Goal: Task Accomplishment & Management: Manage account settings

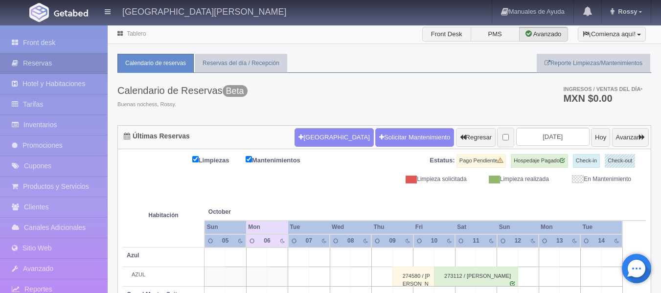
scroll to position [758, 0]
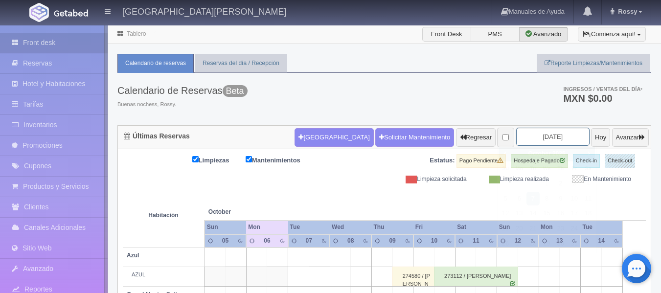
click at [552, 138] on input "[DATE]" at bounding box center [552, 137] width 73 height 18
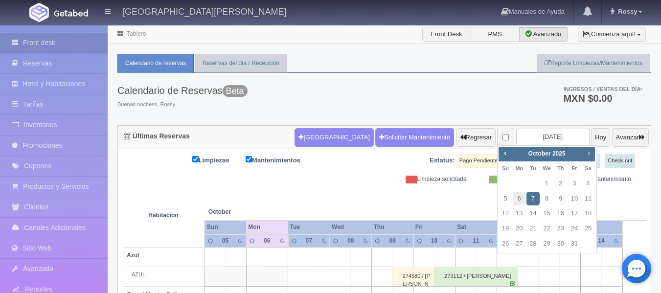
click at [586, 154] on span "Next" at bounding box center [589, 153] width 8 height 8
click at [531, 241] on link "30" at bounding box center [532, 244] width 13 height 14
type input "2025-12-30"
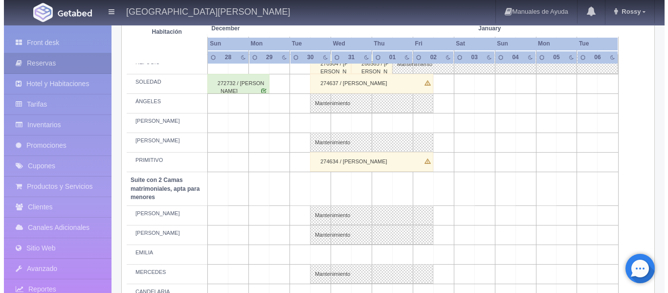
scroll to position [587, 0]
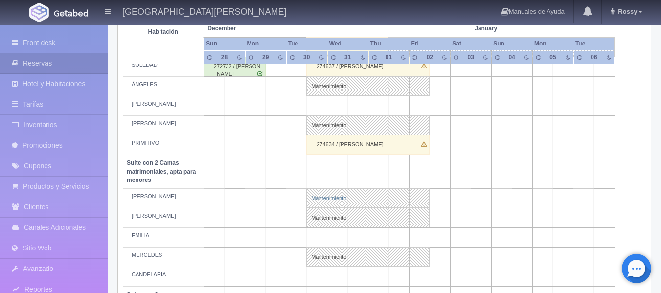
click at [359, 196] on link "Mantenimiento" at bounding box center [367, 198] width 123 height 20
select select "Mantenimiento"
select select "1983_CELSO"
type input "30-12-2025"
type input "02-01-2026"
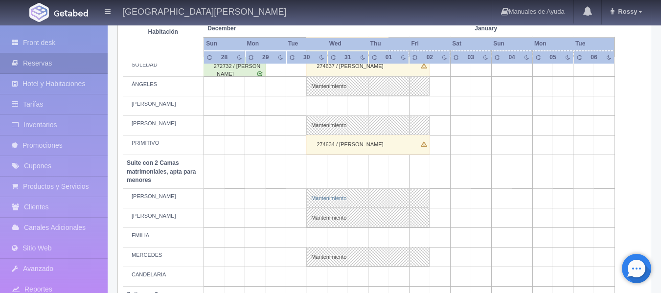
type textarea "BLOQUEO ERICA GONZALEZ"
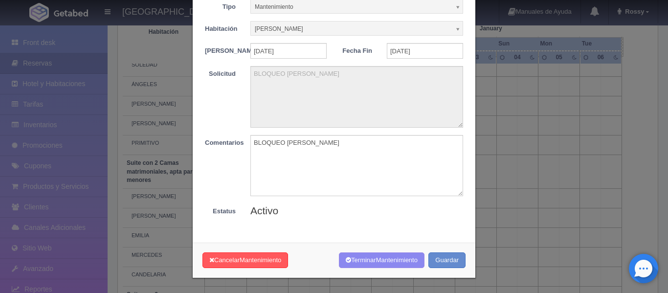
scroll to position [57, 0]
click at [366, 262] on button "Terminar Mantenimiento" at bounding box center [382, 260] width 86 height 16
click at [363, 260] on button "Terminar Mantenimiento" at bounding box center [382, 260] width 86 height 16
click at [446, 261] on button "Guardar" at bounding box center [447, 260] width 37 height 16
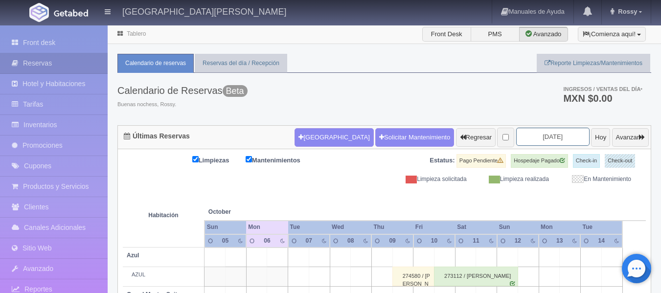
click at [557, 134] on input "[DATE]" at bounding box center [552, 137] width 73 height 18
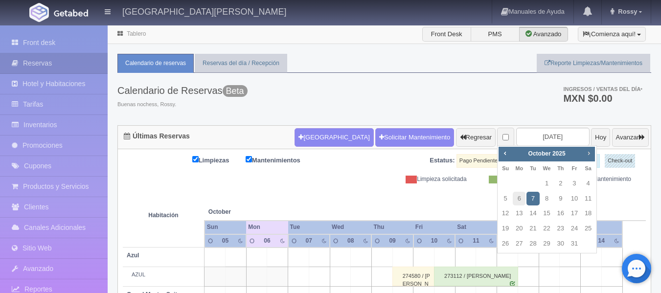
click at [587, 155] on span "Next" at bounding box center [589, 153] width 8 height 8
click at [538, 244] on link "30" at bounding box center [532, 244] width 13 height 14
type input "[DATE]"
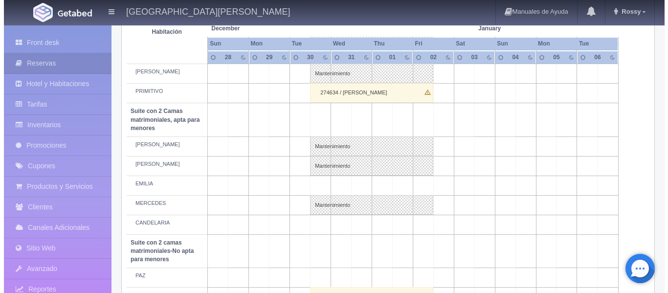
scroll to position [685, 0]
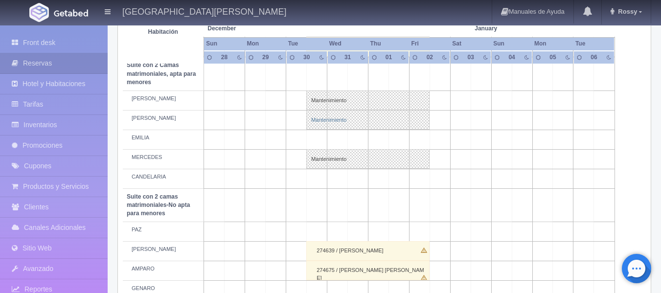
click at [320, 118] on link "Mantenimiento" at bounding box center [367, 120] width 123 height 20
select select "Mantenimiento"
select select "1983_CAMILO"
type input "30-12-2025"
type input "02-01-2026"
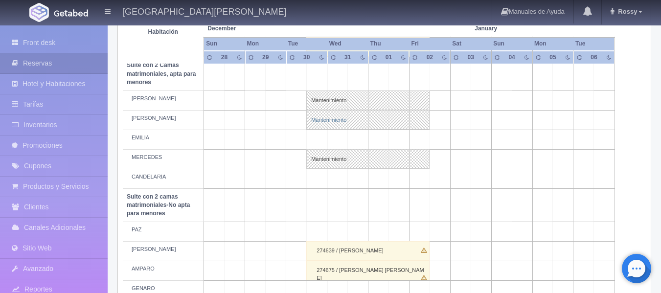
type textarea "BLOQUEO ERICA GONZALEZ"
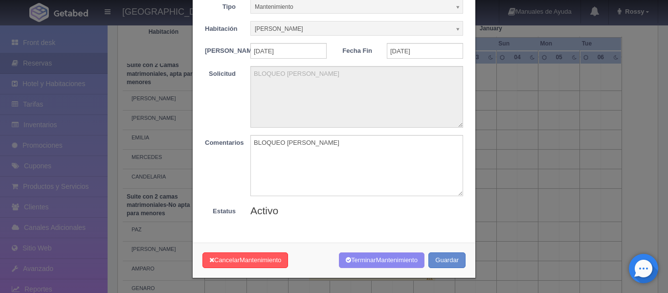
scroll to position [57, 0]
click at [234, 262] on button "Cancelar Mantenimiento" at bounding box center [246, 260] width 86 height 16
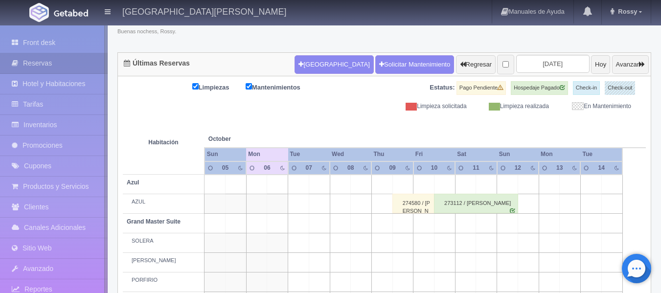
scroll to position [73, 0]
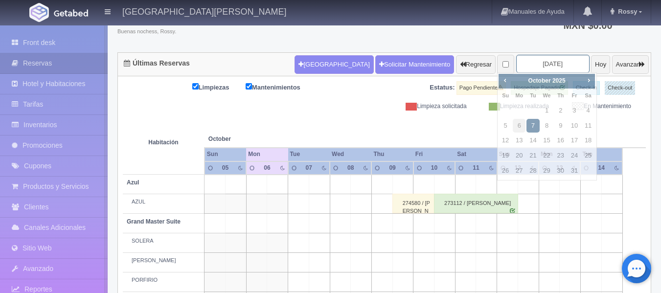
click at [554, 64] on input "2025-10-07" at bounding box center [552, 64] width 73 height 18
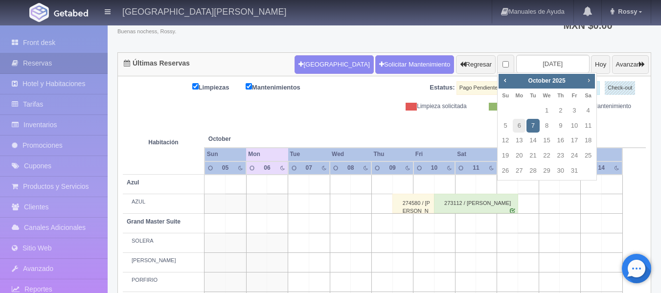
click at [591, 77] on span "Next" at bounding box center [589, 80] width 8 height 8
click at [531, 168] on link "30" at bounding box center [532, 171] width 13 height 14
type input "2025-12-30"
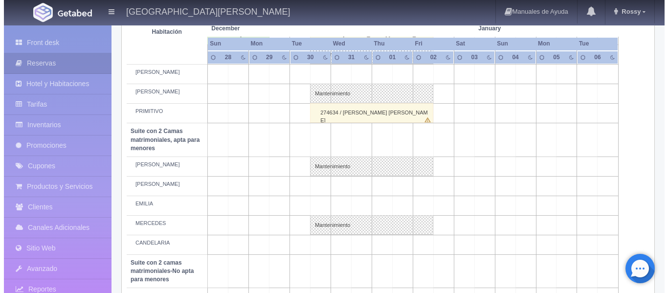
scroll to position [636, 0]
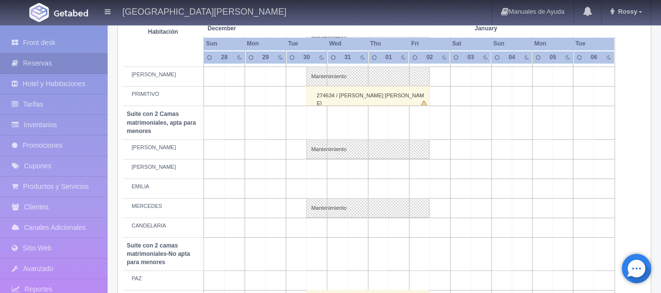
click at [318, 166] on td at bounding box center [317, 169] width 21 height 20
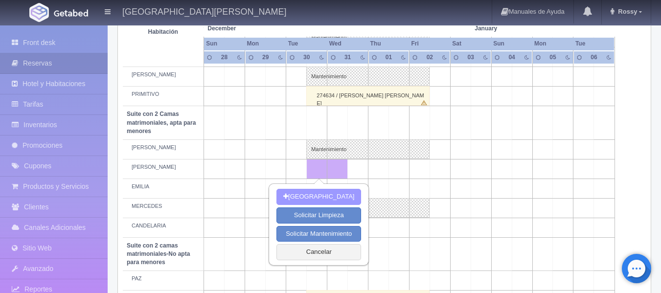
click at [319, 198] on button "Nueva Reserva" at bounding box center [318, 197] width 85 height 16
type input "30-12-2025"
type input "31-12-2025"
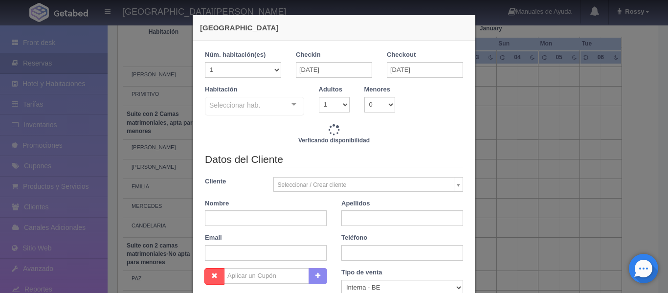
checkbox input "false"
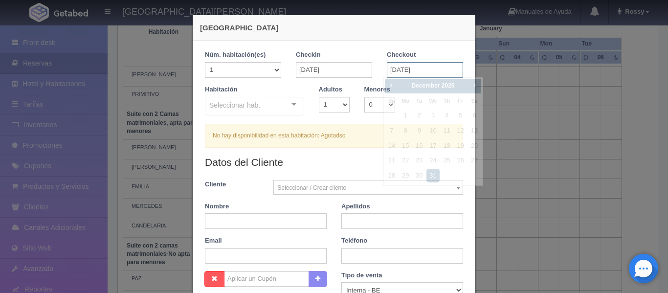
click at [424, 68] on input "31-12-2025" at bounding box center [425, 70] width 76 height 16
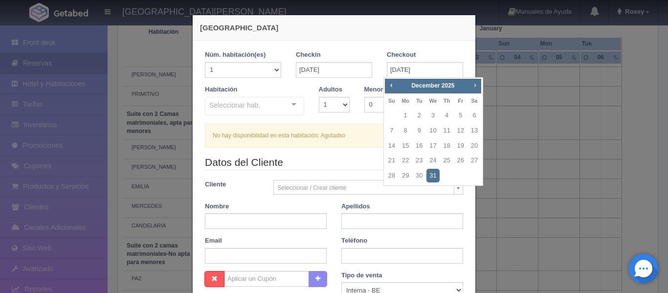
click at [480, 83] on link "Next" at bounding box center [475, 85] width 11 height 11
click at [460, 115] on link "2" at bounding box center [461, 116] width 13 height 14
type input "02-01-2026"
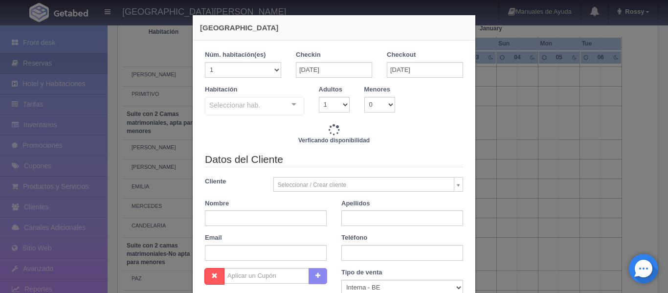
checkbox input "false"
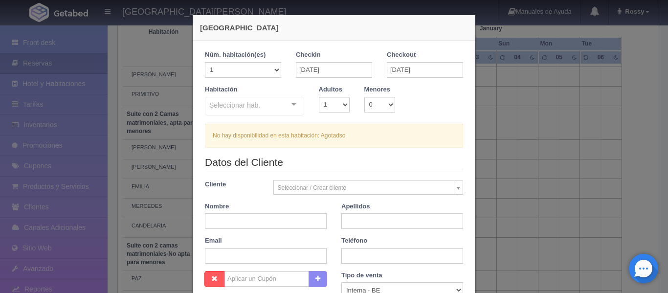
click at [292, 102] on div "Seleccionar hab. Suite con 2 camas matrimoniales-No apta para menores Suite con…" at bounding box center [254, 107] width 99 height 20
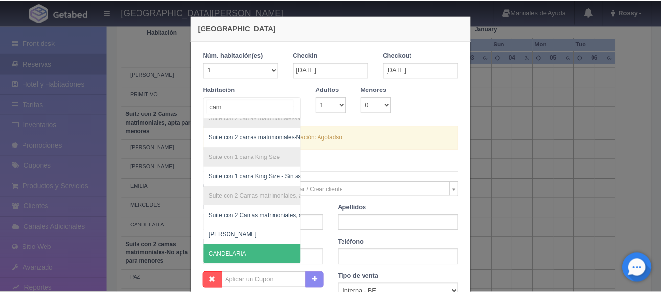
scroll to position [0, 0]
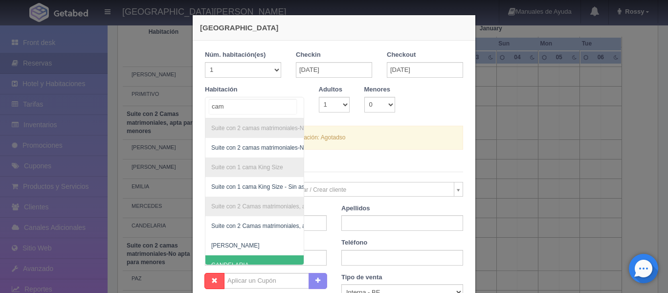
type input "cami"
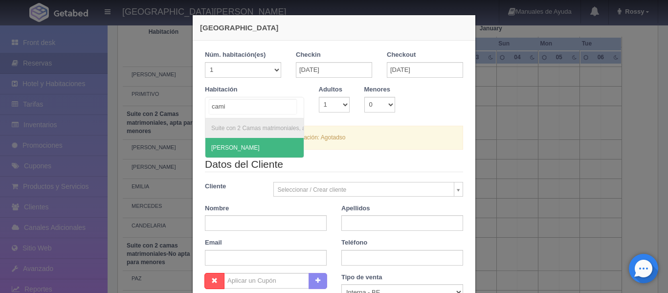
click at [250, 145] on span "[PERSON_NAME]" at bounding box center [281, 148] width 152 height 20
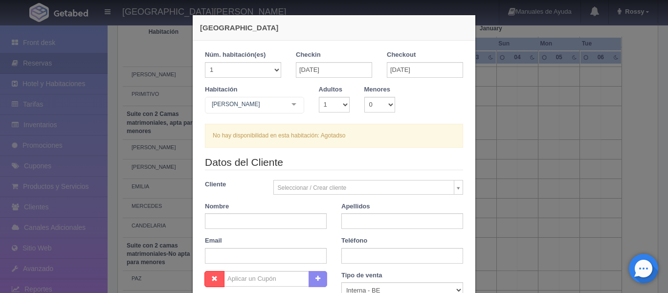
checkbox input "false"
click at [496, 78] on div "Nueva Reserva 1 Núm. habitación(es) 1 2 3 4 5 6 7 8 9 10 11 12 13 14 15 16 17 1…" at bounding box center [334, 146] width 668 height 293
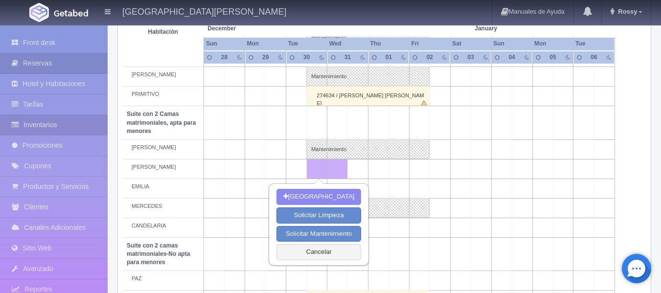
click at [63, 125] on link "Inventarios" at bounding box center [54, 125] width 108 height 20
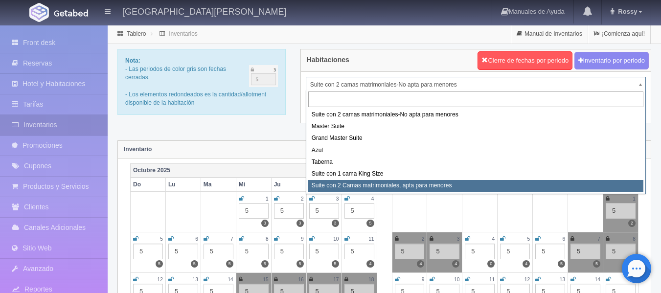
select select "1983"
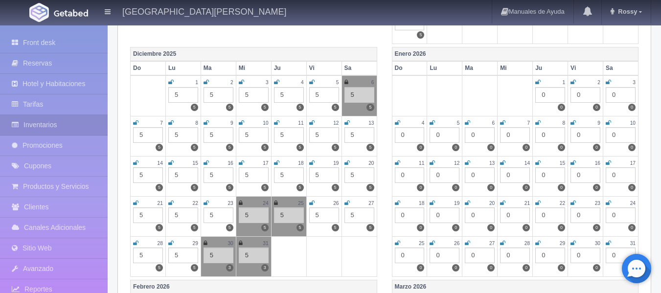
scroll to position [440, 0]
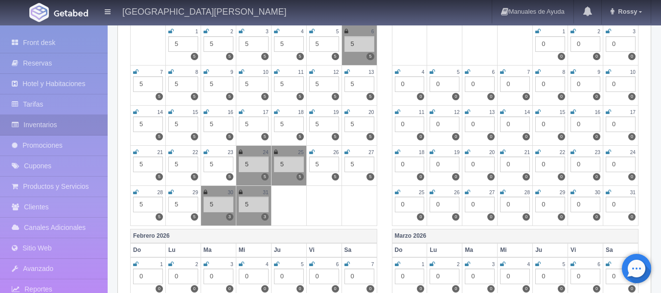
click at [206, 193] on icon at bounding box center [206, 192] width 4 height 6
click at [241, 191] on icon at bounding box center [241, 192] width 4 height 6
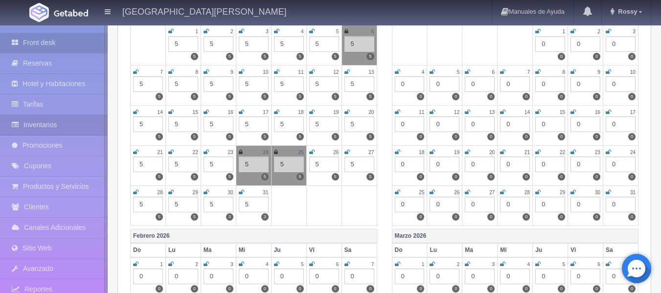
click at [60, 43] on link "Front desk" at bounding box center [54, 43] width 108 height 20
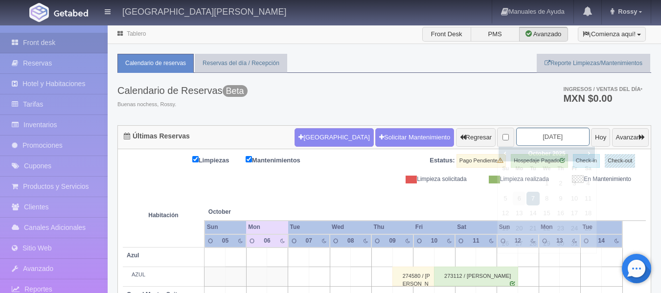
click at [559, 142] on input "[DATE]" at bounding box center [552, 137] width 73 height 18
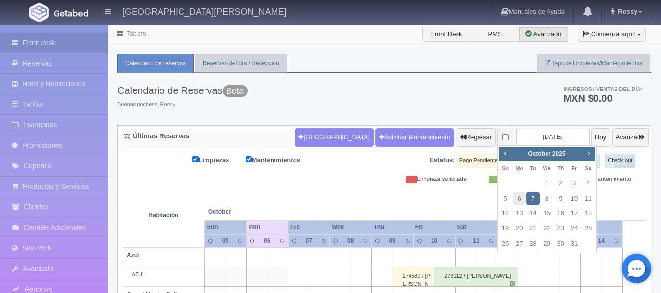
click at [590, 153] on span "Next" at bounding box center [589, 153] width 8 height 8
click at [537, 240] on link "30" at bounding box center [532, 244] width 13 height 14
type input "2025-12-30"
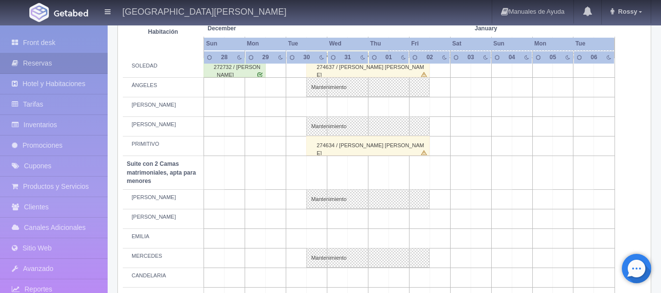
scroll to position [587, 0]
click at [323, 218] on td at bounding box center [317, 218] width 21 height 20
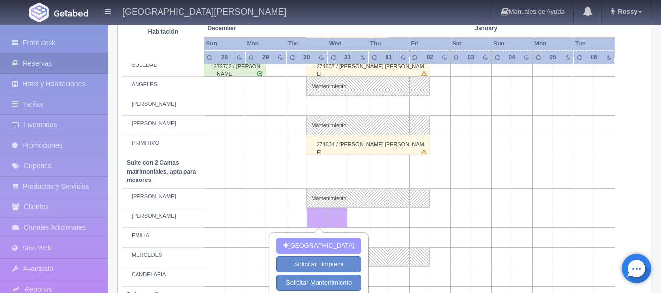
click at [332, 246] on button "Nueva Reserva" at bounding box center [318, 246] width 85 height 16
type input "30-12-2025"
type input "31-12-2025"
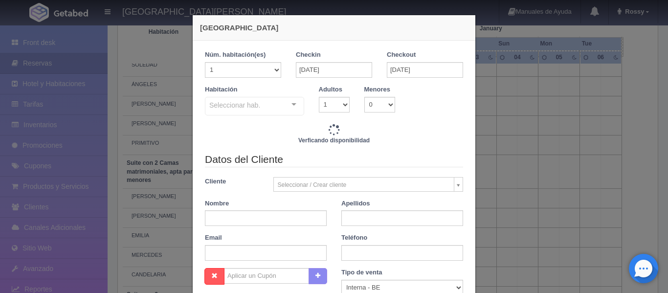
checkbox input "false"
type input "3860.00"
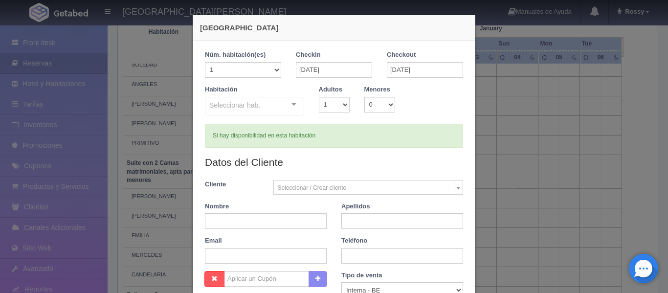
checkbox input "false"
click at [289, 105] on div "Seleccionar hab. Suite con 2 camas matrimoniales-No apta para menores Suite con…" at bounding box center [254, 107] width 99 height 20
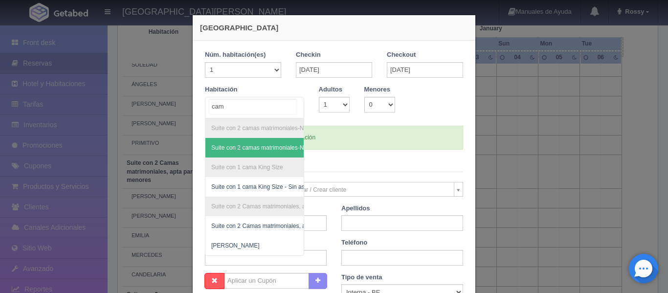
type input "cami"
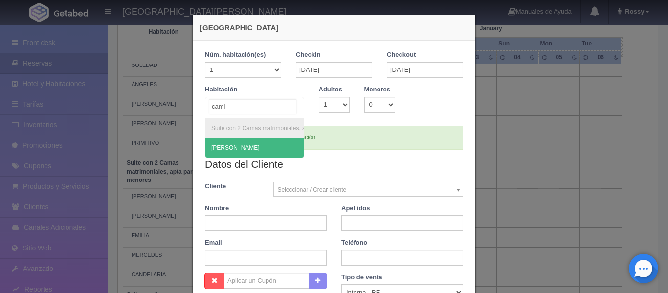
click at [270, 152] on span "[PERSON_NAME]" at bounding box center [281, 148] width 152 height 20
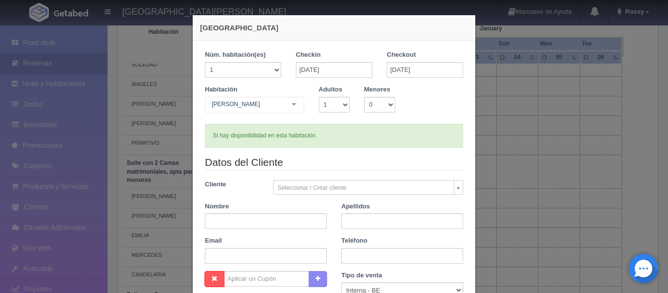
checkbox input "false"
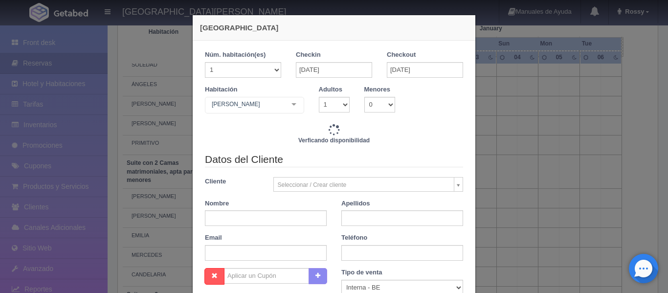
type input "3860.00"
checkbox input "false"
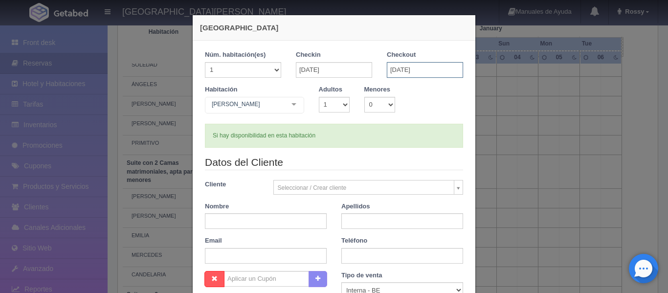
click at [425, 68] on input "31-12-2025" at bounding box center [425, 70] width 76 height 16
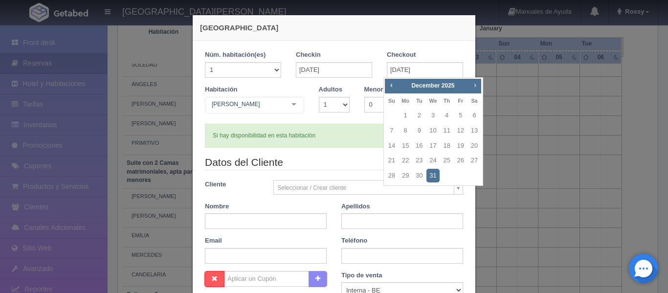
click at [476, 82] on span "Next" at bounding box center [475, 85] width 8 height 8
click at [458, 115] on link "2" at bounding box center [461, 116] width 13 height 14
type input "02-01-2026"
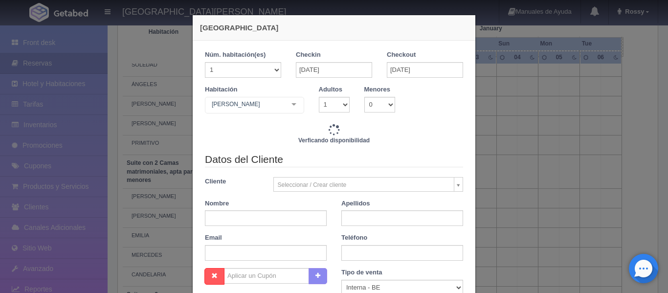
checkbox input "false"
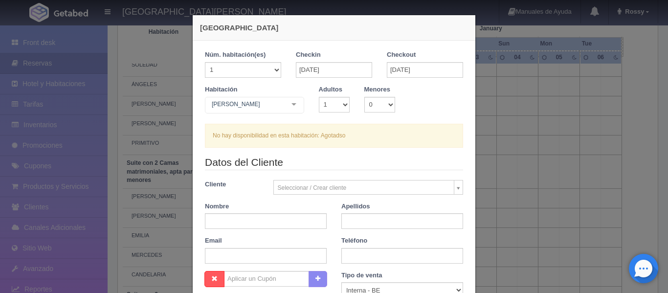
click at [281, 105] on div "CAMILO Suite con 2 camas matrimoniales-No apta para menores Suite con 2 camas m…" at bounding box center [254, 107] width 99 height 20
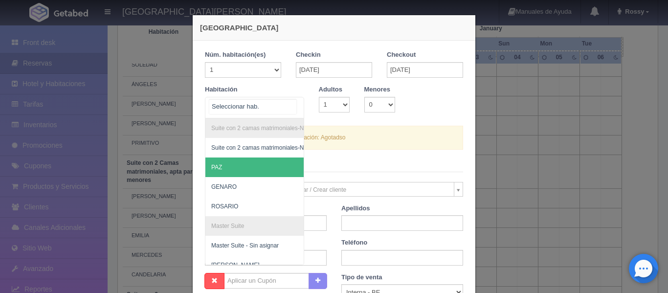
click at [268, 101] on input "text" at bounding box center [252, 106] width 87 height 15
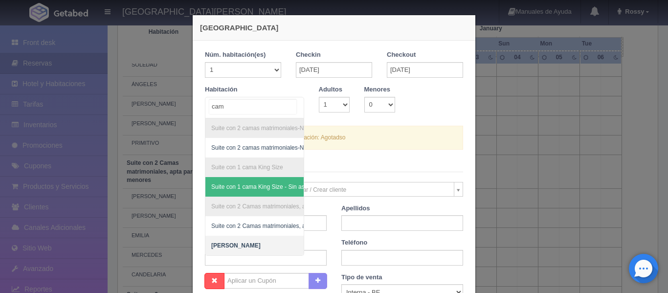
type input "cami"
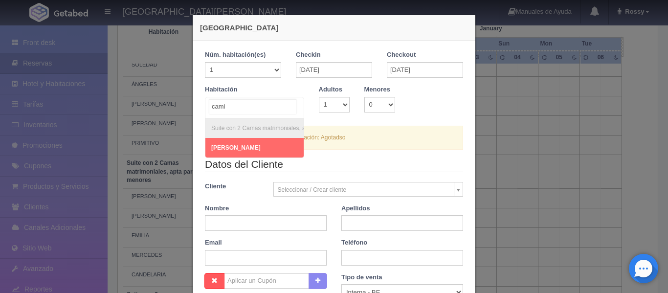
click at [261, 141] on span "[PERSON_NAME]" at bounding box center [281, 148] width 152 height 20
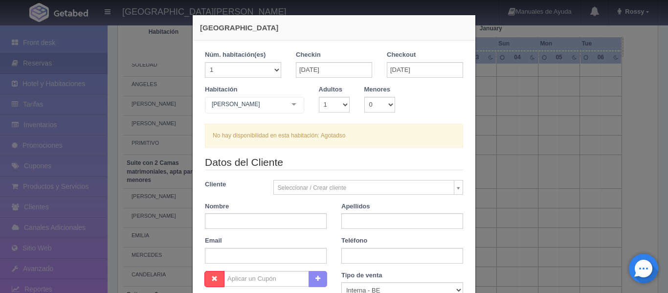
click at [254, 150] on span "Suite con 2 camas matrimoniales-No apta para menores - Sin asignar" at bounding box center [301, 143] width 193 height 20
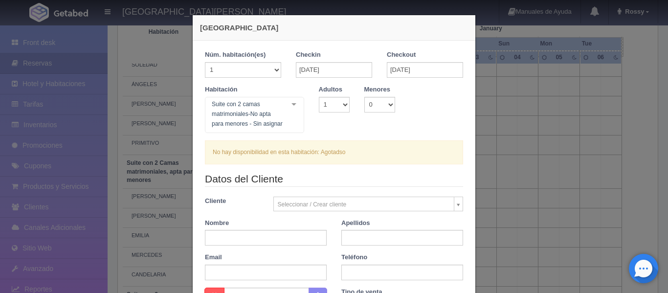
checkbox input "false"
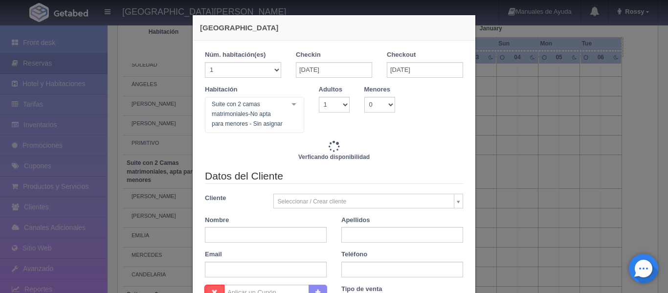
type input "11770.00"
checkbox input "false"
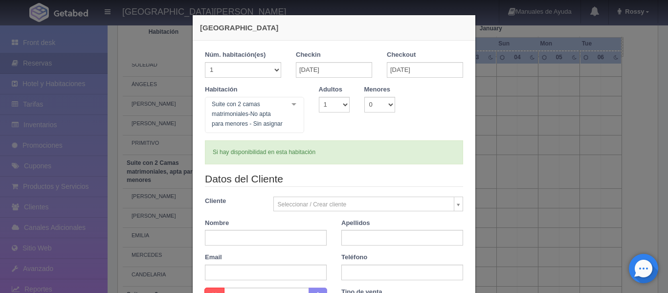
click at [292, 105] on div "Suite con 2 camas matrimoniales-No apta para menores - Sin asignar Suite con 2 …" at bounding box center [254, 115] width 99 height 36
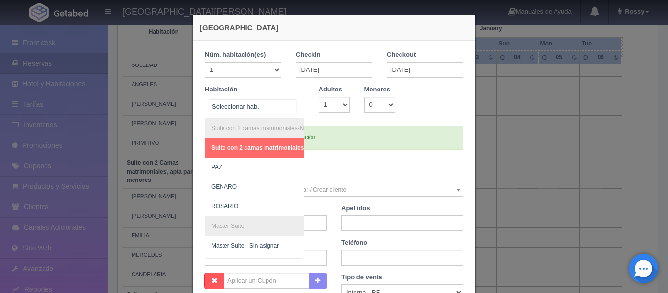
click at [257, 101] on input "text" at bounding box center [252, 106] width 87 height 15
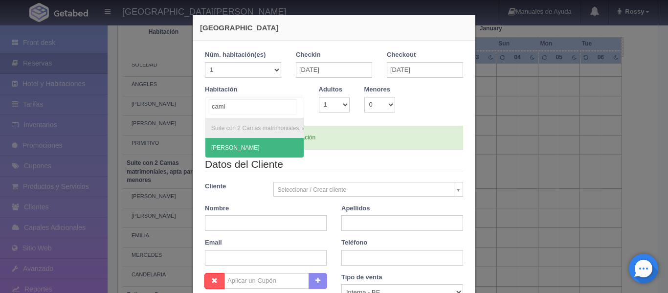
type input "camil"
click at [258, 147] on span "[PERSON_NAME]" at bounding box center [281, 148] width 152 height 20
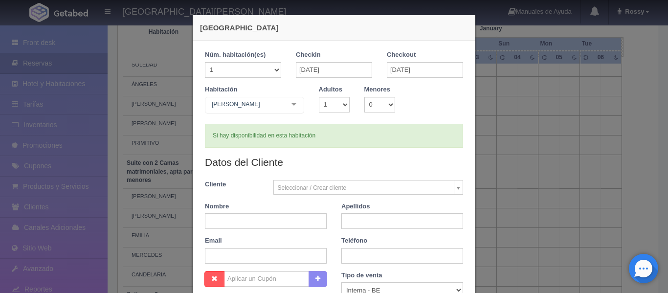
checkbox input "false"
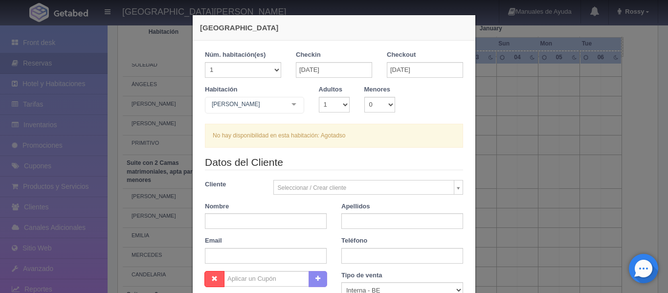
click at [486, 108] on div "Nueva Reserva 1 Núm. habitación(es) 1 2 3 4 5 6 7 8 9 10 11 12 13 14 15 16 17 1…" at bounding box center [334, 146] width 668 height 293
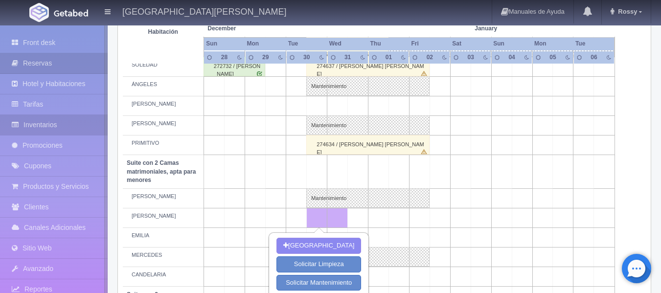
click at [71, 129] on link "Inventarios" at bounding box center [54, 125] width 108 height 20
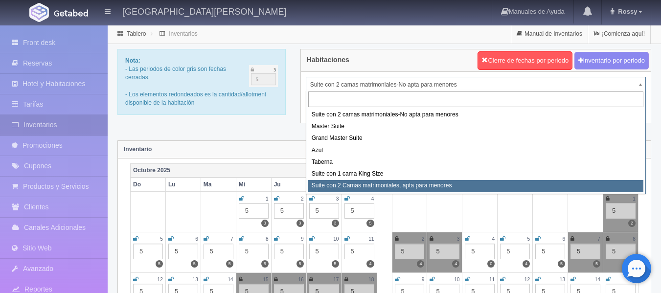
select select "1983"
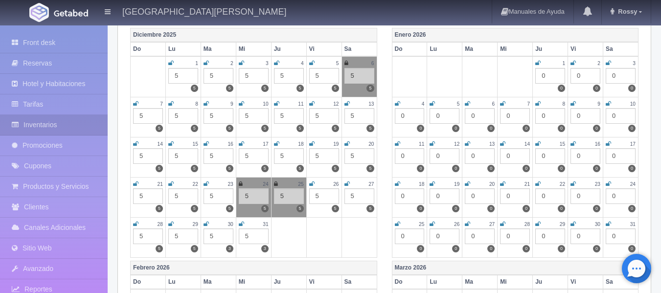
scroll to position [391, 0]
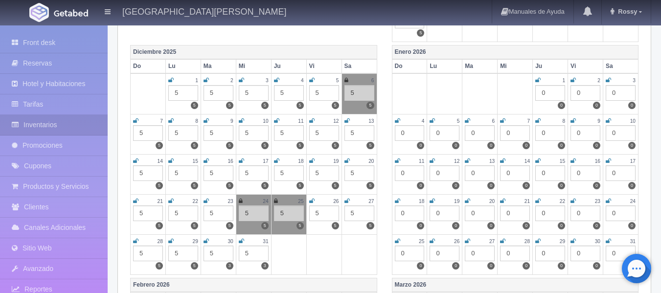
click at [549, 90] on div "0" at bounding box center [550, 93] width 30 height 16
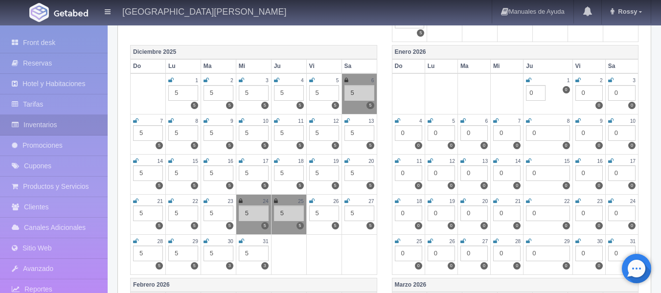
click at [548, 90] on td "1 0 0 0" at bounding box center [548, 93] width 49 height 41
click at [534, 92] on input "0" at bounding box center [536, 93] width 20 height 16
type input "5"
click at [588, 93] on div "0" at bounding box center [588, 93] width 27 height 16
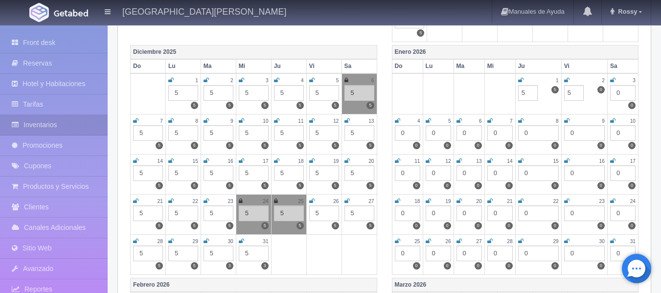
type input "5"
click at [587, 108] on td "2 0 0 5" at bounding box center [584, 93] width 46 height 41
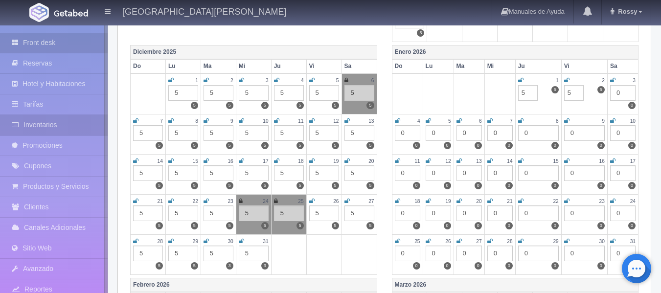
click at [39, 46] on link "Front desk" at bounding box center [54, 43] width 108 height 20
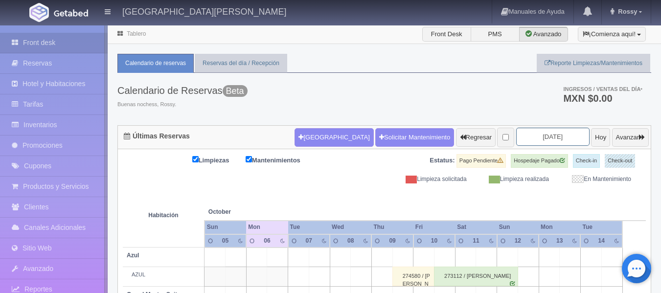
click at [555, 139] on input "[DATE]" at bounding box center [552, 137] width 73 height 18
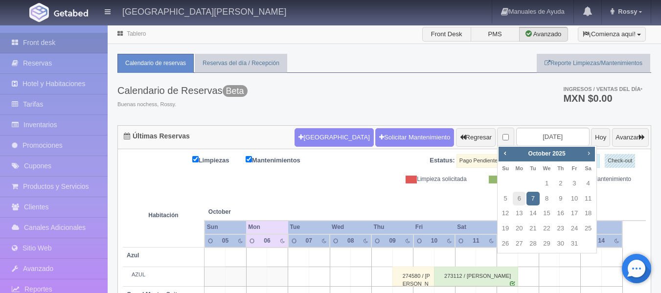
click at [592, 153] on span "Next" at bounding box center [589, 153] width 8 height 8
click at [536, 243] on link "30" at bounding box center [532, 244] width 13 height 14
type input "[DATE]"
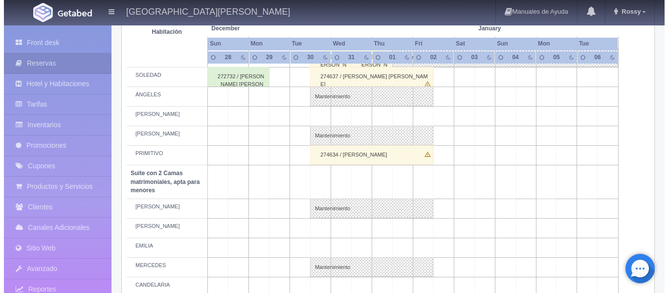
scroll to position [587, 0]
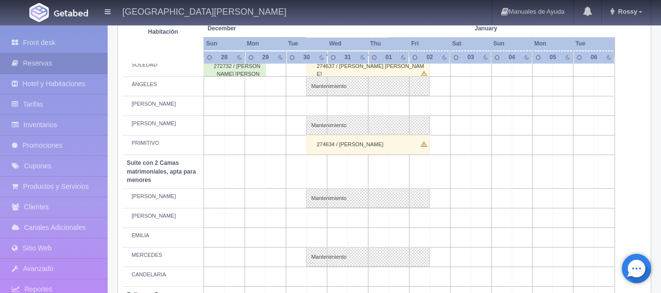
click at [320, 213] on td at bounding box center [317, 218] width 21 height 20
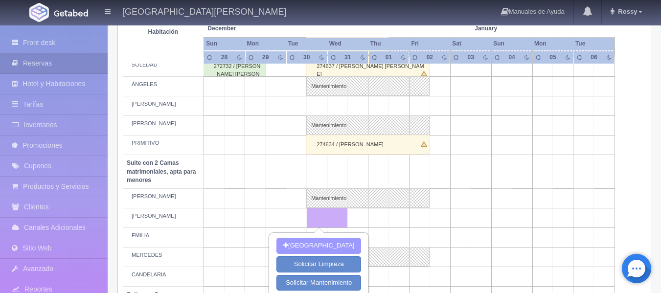
click at [317, 243] on button "[GEOGRAPHIC_DATA]" at bounding box center [318, 246] width 85 height 16
type input "30-12-2025"
type input "31-12-2025"
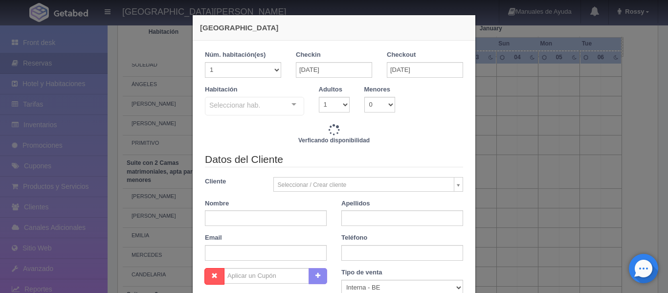
checkbox input "false"
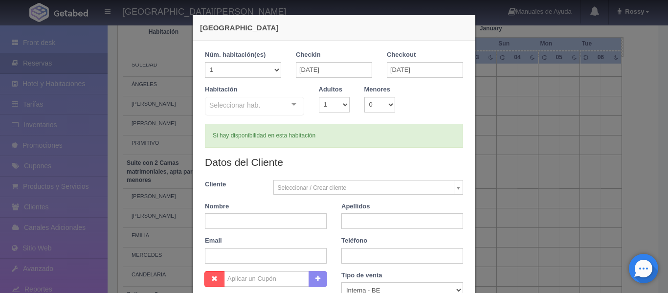
type input "3860.00"
checkbox input "false"
click at [292, 105] on div "Seleccionar hab. Suite con 2 camas matrimoniales-No apta para menores Suite con…" at bounding box center [254, 107] width 99 height 20
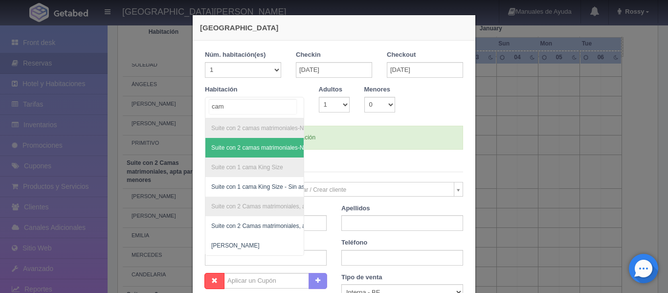
type input "cami"
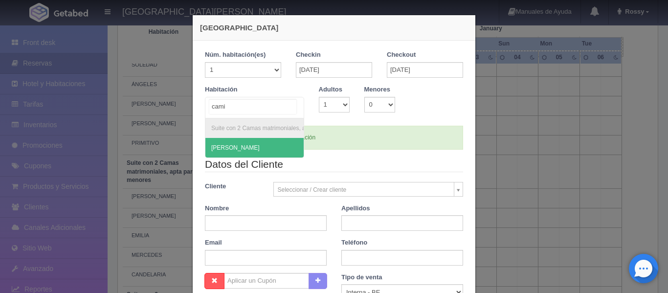
click at [246, 152] on span "[PERSON_NAME]" at bounding box center [281, 148] width 152 height 20
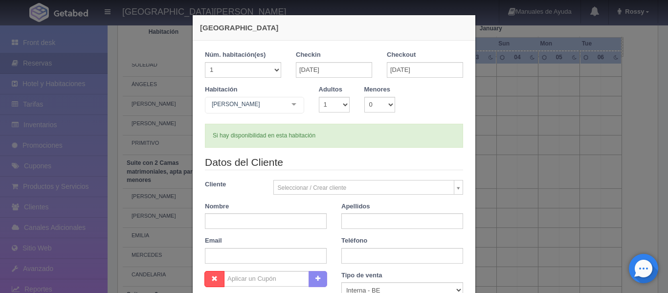
checkbox input "false"
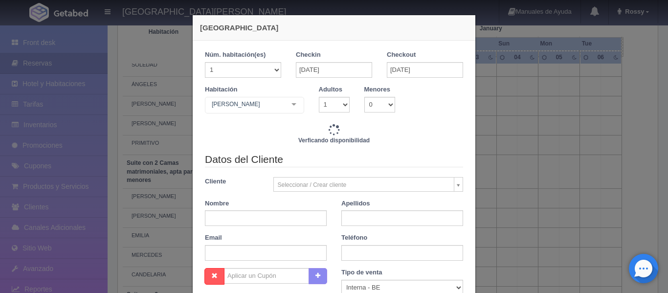
type input "3860.00"
checkbox input "false"
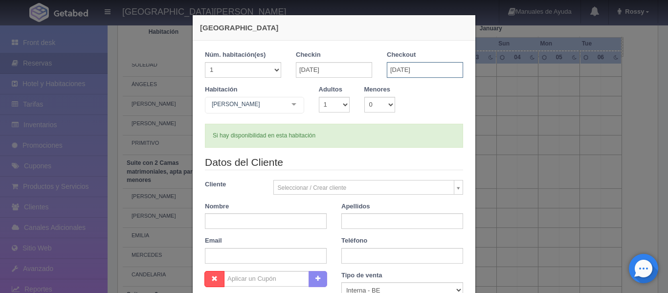
click at [447, 69] on input "31-12-2025" at bounding box center [425, 70] width 76 height 16
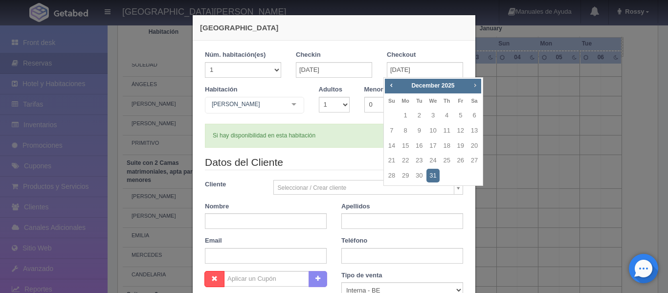
click at [472, 84] on span "Next" at bounding box center [475, 85] width 8 height 8
click at [463, 112] on link "2" at bounding box center [461, 116] width 13 height 14
type input "02-01-2026"
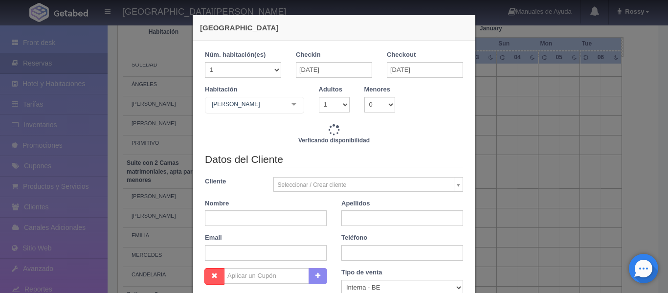
checkbox input "false"
type input "11770.00"
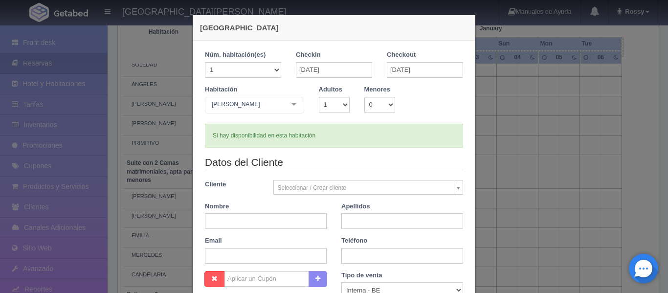
checkbox input "false"
click at [272, 217] on input "text" at bounding box center [266, 221] width 122 height 16
click at [349, 171] on div "Datos del Cliente Cliente Seleccionar / Crear cliente Nuevo Cliente SRTA. MARIO…" at bounding box center [334, 213] width 273 height 116
click at [273, 223] on input "[PERSON_NAME]" at bounding box center [266, 221] width 122 height 16
type input "ERICA"
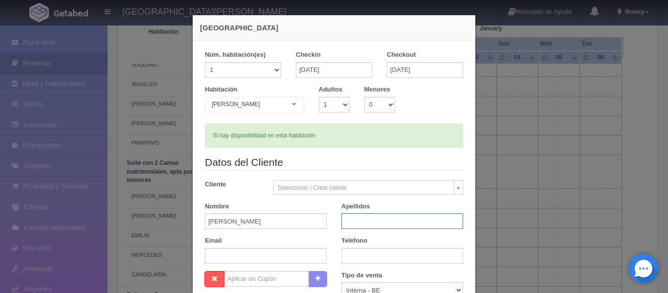
click at [378, 221] on input "text" at bounding box center [402, 221] width 122 height 16
type input "GONZALEZ"
click at [459, 243] on div "Teléfono" at bounding box center [402, 249] width 137 height 27
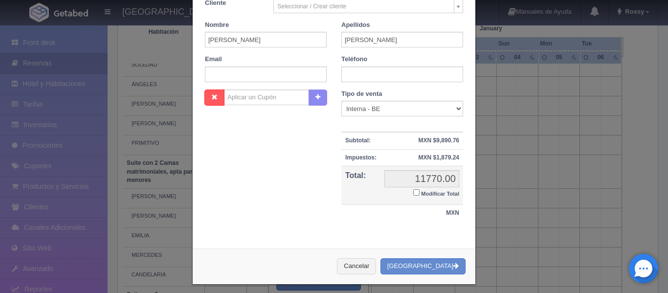
scroll to position [188, 0]
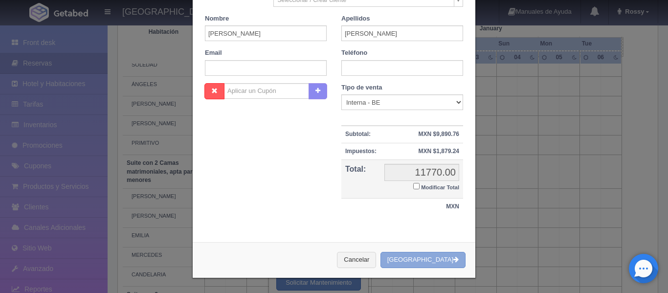
click at [445, 262] on button "[GEOGRAPHIC_DATA]" at bounding box center [423, 260] width 85 height 16
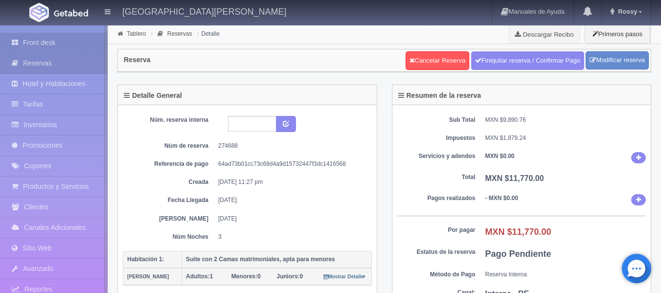
click at [46, 44] on link "Front desk" at bounding box center [54, 43] width 108 height 20
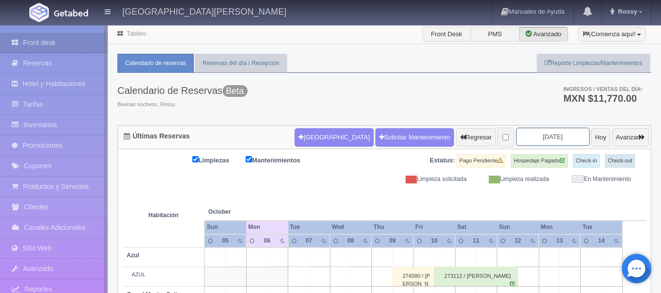
click at [562, 138] on input "2025-10-07" at bounding box center [552, 137] width 73 height 18
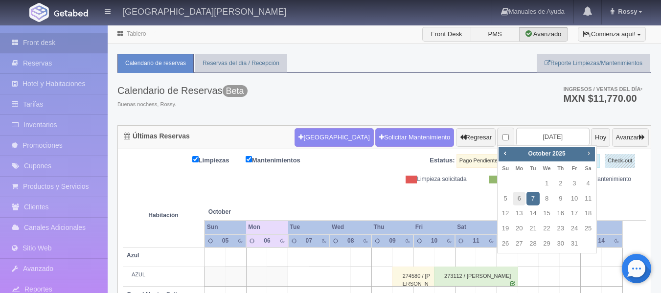
click at [590, 153] on span "Next" at bounding box center [589, 153] width 8 height 8
click at [534, 242] on link "30" at bounding box center [532, 244] width 13 height 14
type input "[DATE]"
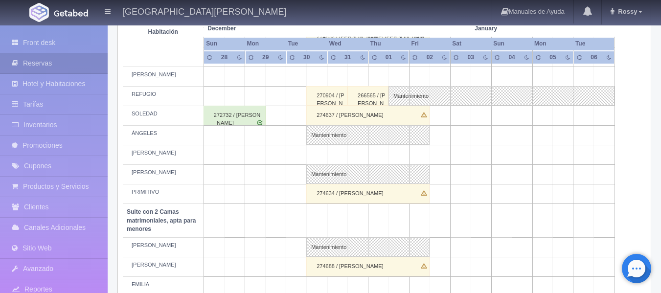
scroll to position [636, 0]
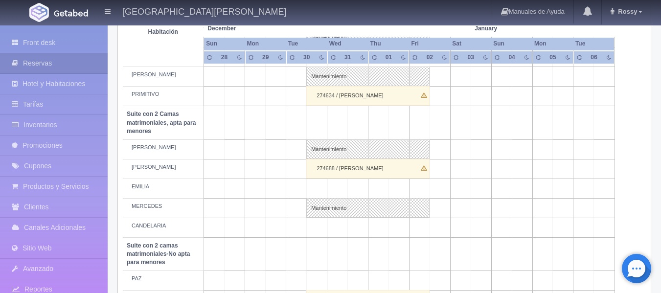
click at [366, 168] on div "274688 / [PERSON_NAME]" at bounding box center [367, 169] width 123 height 20
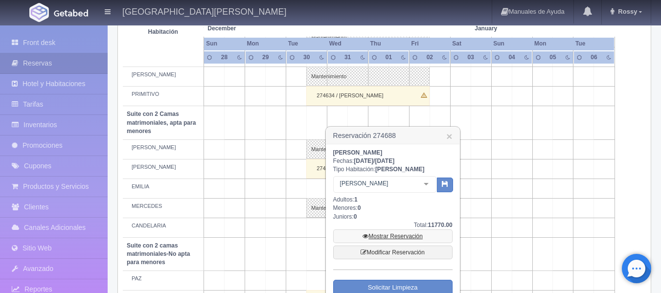
click at [399, 236] on link "Mostrar Reservación" at bounding box center [392, 236] width 119 height 14
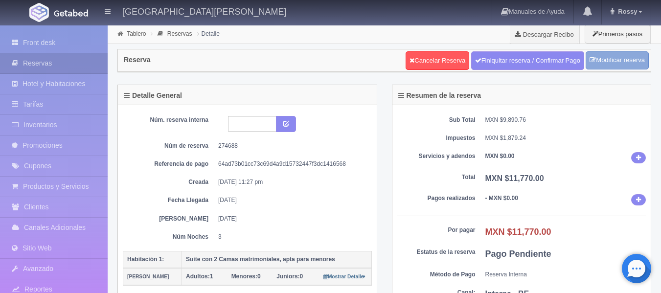
click at [630, 60] on link "Modificar reserva" at bounding box center [617, 60] width 63 height 18
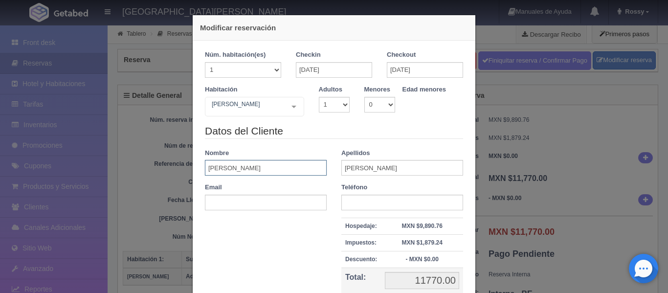
click at [233, 168] on input "ERICA" at bounding box center [266, 168] width 122 height 16
type input "ERIKA"
click at [407, 168] on input "GONZALEZ" at bounding box center [402, 168] width 122 height 16
type input "GONZALEZ CENDEJAS"
click at [286, 256] on div "Datos del Cliente Nombre ERIKA Apellidos GONZALEZ CENDEJAS Email Teléfono Hospe…" at bounding box center [334, 222] width 273 height 197
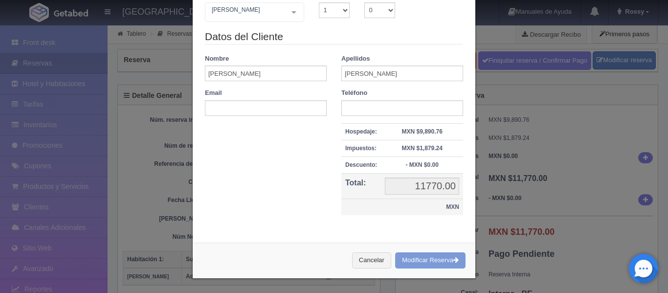
scroll to position [95, 0]
click at [427, 261] on div "Cancelar Modificar Reserva" at bounding box center [334, 260] width 283 height 36
click at [450, 260] on div "Cancelar Modificar Reserva" at bounding box center [334, 260] width 283 height 36
click at [443, 232] on div "Núm. habitación(es) 1 2 3 4 5 6 7 8 9 10 11 12 13 14 15 16 17 18 19 20 Checkin …" at bounding box center [334, 90] width 283 height 289
click at [432, 256] on div "Cancelar Modificar Reserva" at bounding box center [334, 260] width 283 height 36
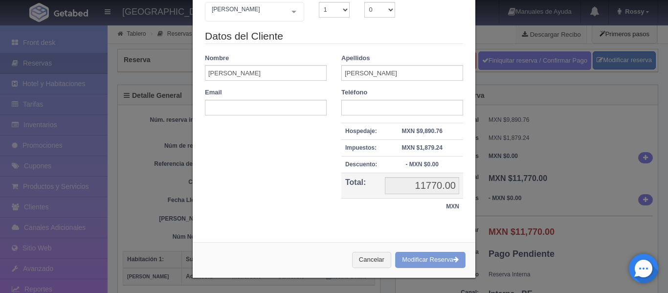
click at [432, 256] on div "Cancelar Modificar Reserva" at bounding box center [334, 260] width 283 height 36
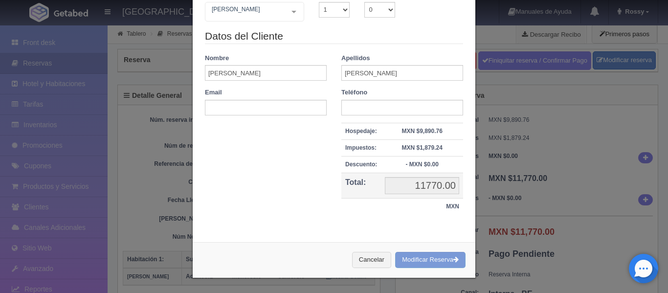
click at [433, 258] on div "Cancelar Modificar Reserva" at bounding box center [334, 260] width 283 height 36
click at [433, 259] on div "Cancelar Modificar Reserva" at bounding box center [334, 260] width 283 height 36
click at [379, 104] on input "text" at bounding box center [402, 108] width 122 height 16
click at [254, 175] on div "Datos del Cliente Nombre ERIKA Apellidos GONZALEZ CENDEJAS Email Teléfono Hospe…" at bounding box center [334, 127] width 273 height 197
click at [419, 260] on div "Cancelar Modificar Reserva" at bounding box center [334, 260] width 283 height 36
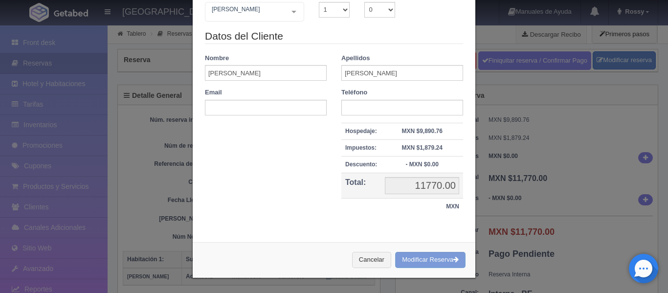
click at [422, 258] on div "Cancelar Modificar Reserva" at bounding box center [334, 260] width 283 height 36
drag, startPoint x: 422, startPoint y: 256, endPoint x: 416, endPoint y: 182, distance: 74.1
click at [423, 254] on div "Cancelar Modificar Reserva" at bounding box center [334, 260] width 283 height 36
click at [419, 70] on input "GONZALEZ CENDEJAS" at bounding box center [402, 73] width 122 height 16
click at [432, 260] on div "Cancelar Modificar Reserva" at bounding box center [334, 260] width 283 height 36
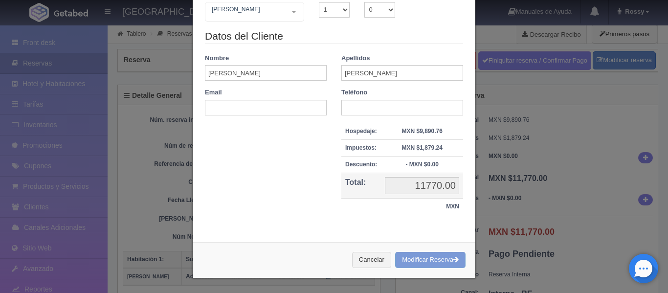
click at [432, 260] on div "Cancelar Modificar Reserva" at bounding box center [334, 260] width 283 height 36
click at [441, 263] on div "Cancelar Modificar Reserva" at bounding box center [334, 260] width 283 height 36
click at [441, 262] on div "Cancelar Modificar Reserva" at bounding box center [334, 260] width 283 height 36
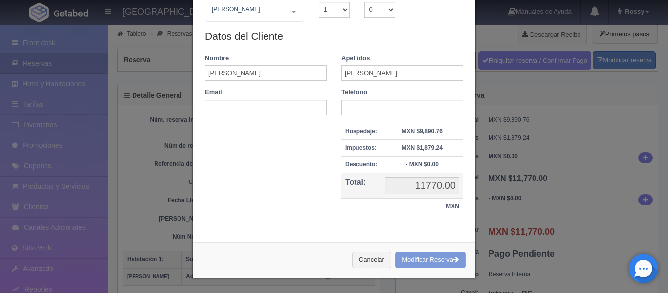
click at [441, 262] on div "Cancelar Modificar Reserva" at bounding box center [334, 260] width 283 height 36
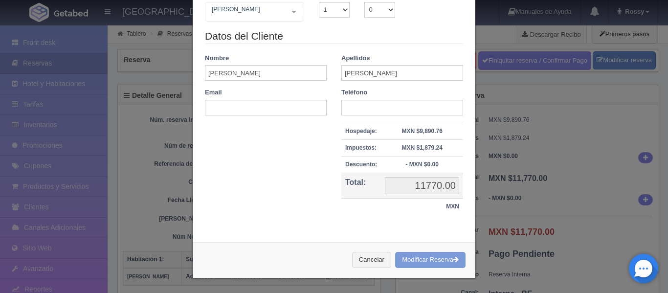
click at [441, 261] on div "Cancelar Modificar Reserva" at bounding box center [334, 260] width 283 height 36
click at [363, 259] on button "Cancelar" at bounding box center [371, 260] width 39 height 16
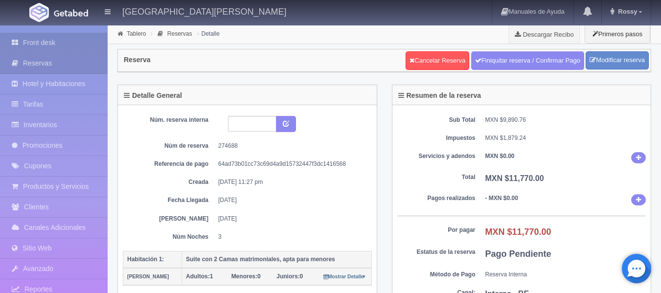
click at [46, 43] on link "Front desk" at bounding box center [54, 43] width 108 height 20
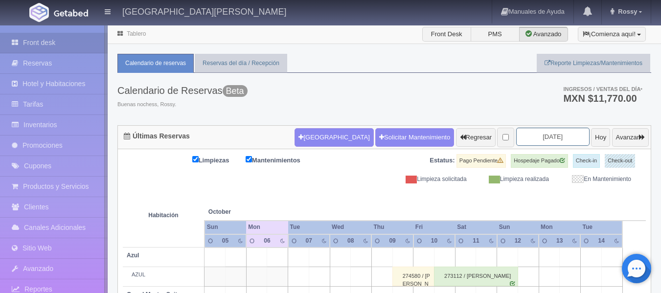
click at [559, 135] on input "[DATE]" at bounding box center [552, 137] width 73 height 18
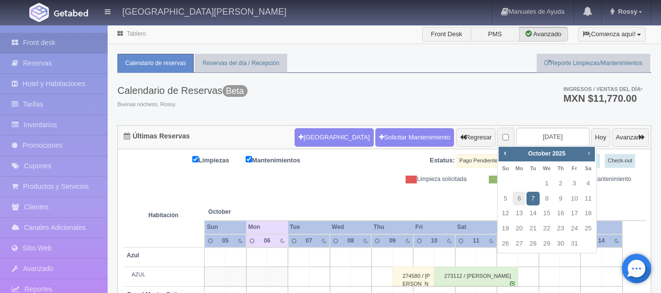
click at [592, 153] on span "Next" at bounding box center [589, 153] width 8 height 8
click at [535, 243] on link "30" at bounding box center [532, 244] width 13 height 14
type input "[DATE]"
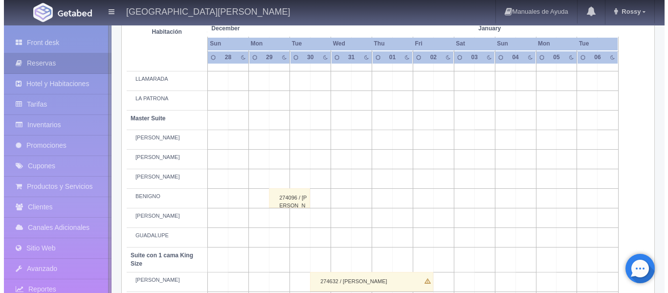
scroll to position [587, 0]
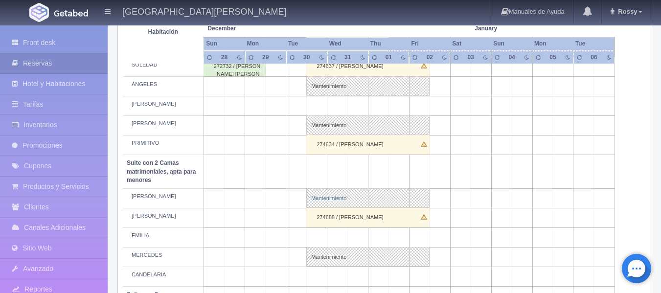
click at [329, 198] on link "Mantenimiento" at bounding box center [367, 198] width 123 height 20
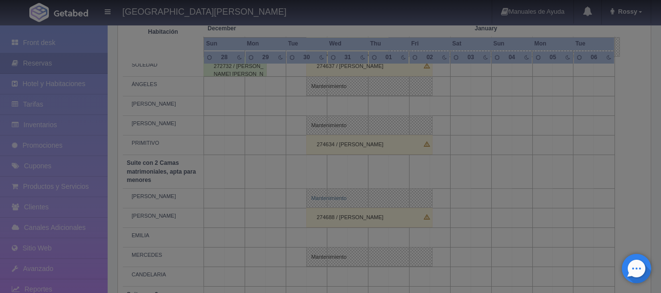
select select "Mantenimiento"
select select "1983_CELSO"
type input "[DATE]"
type textarea "BLOQUEO [PERSON_NAME]"
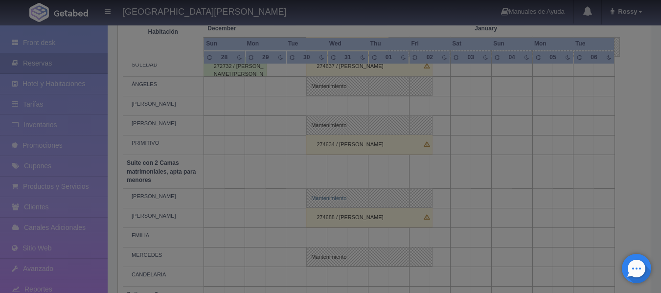
type textarea "BLOQUEO [PERSON_NAME]"
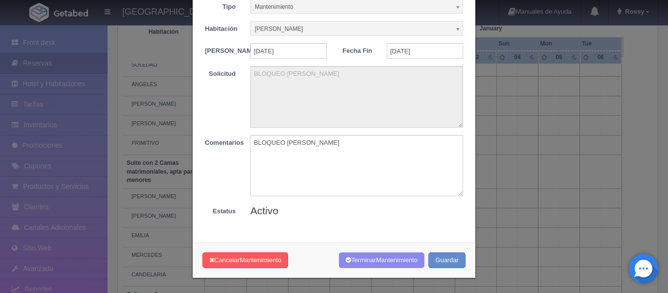
scroll to position [57, 0]
click at [257, 254] on button "Cancelar Mantenimiento" at bounding box center [246, 260] width 86 height 16
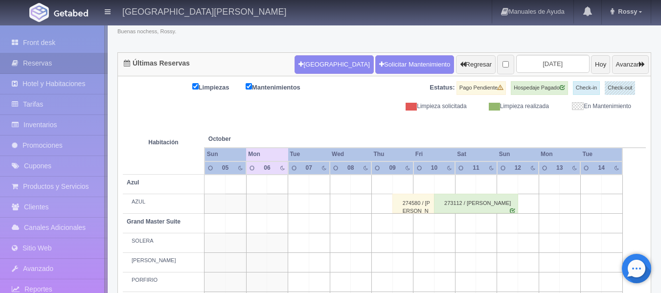
scroll to position [73, 0]
click at [556, 62] on input "[DATE]" at bounding box center [552, 64] width 73 height 18
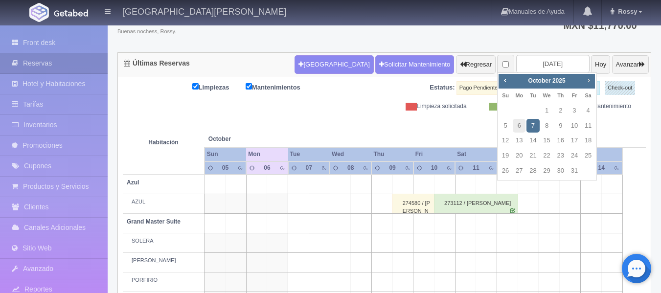
click at [589, 81] on span "Next" at bounding box center [589, 80] width 8 height 8
click at [537, 172] on link "30" at bounding box center [532, 171] width 13 height 14
type input "[DATE]"
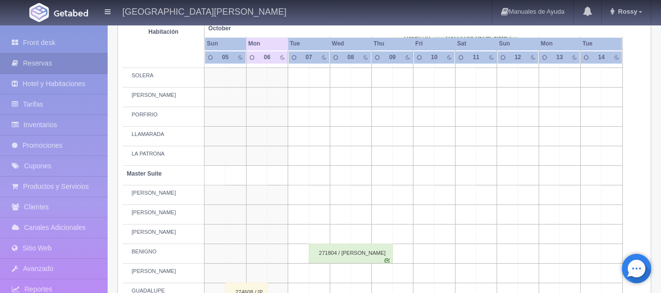
scroll to position [317, 0]
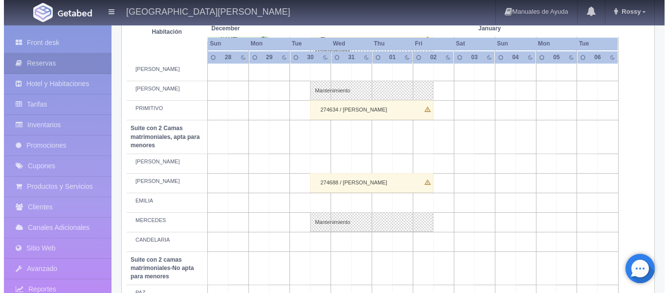
scroll to position [636, 0]
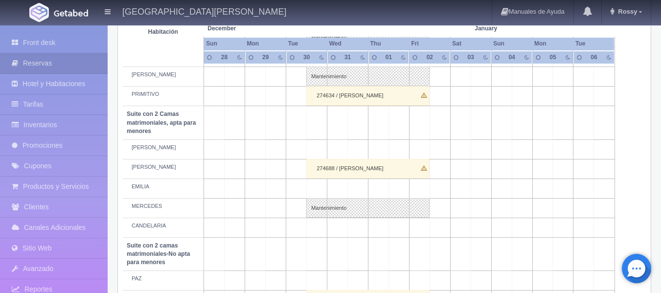
click at [319, 146] on td at bounding box center [317, 149] width 21 height 20
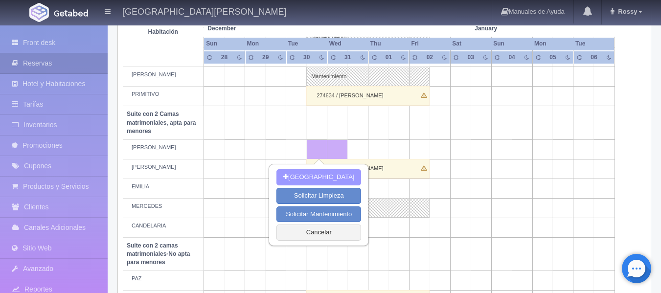
click at [329, 174] on button "[GEOGRAPHIC_DATA]" at bounding box center [318, 177] width 85 height 16
type input "[DATE]"
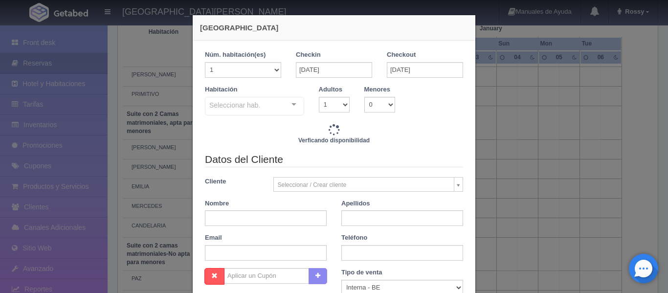
checkbox input "false"
click at [438, 69] on input "[DATE]" at bounding box center [425, 70] width 76 height 16
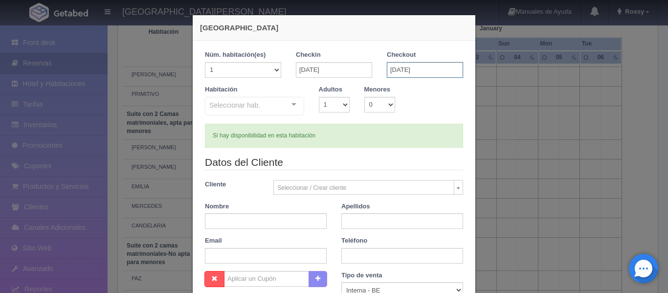
type input "3860.00"
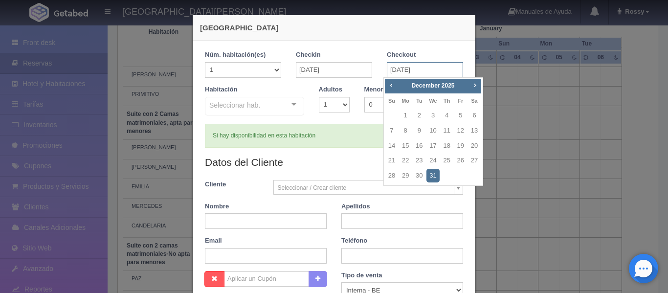
checkbox input "false"
click at [478, 84] on span "Next" at bounding box center [475, 85] width 8 height 8
click at [463, 119] on link "2" at bounding box center [461, 116] width 13 height 14
type input "[DATE]"
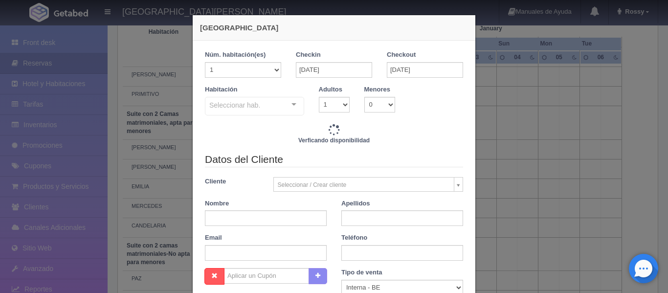
checkbox input "false"
type input "11770.00"
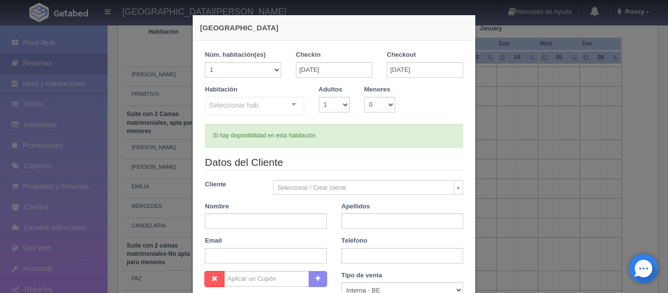
checkbox input "false"
click at [289, 104] on div "Seleccionar hab. Suite con 2 camas matrimoniales-No apta para menores Suite con…" at bounding box center [254, 107] width 99 height 20
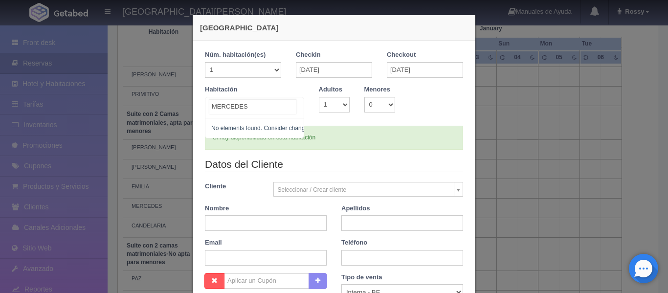
click at [289, 103] on input "MERCEDES" at bounding box center [252, 106] width 87 height 15
click at [310, 114] on div "Habitación MERCEDES No elements found. Consider changing the search query. List…" at bounding box center [334, 105] width 273 height 41
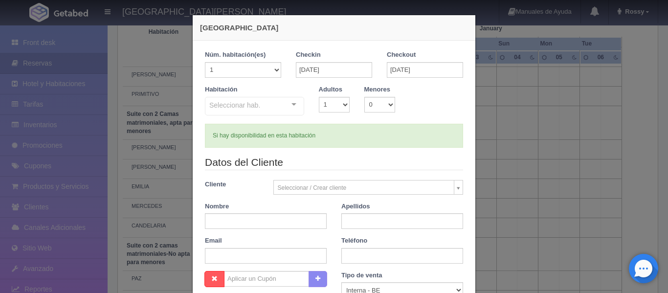
click at [263, 103] on div "Seleccionar hab." at bounding box center [254, 106] width 99 height 19
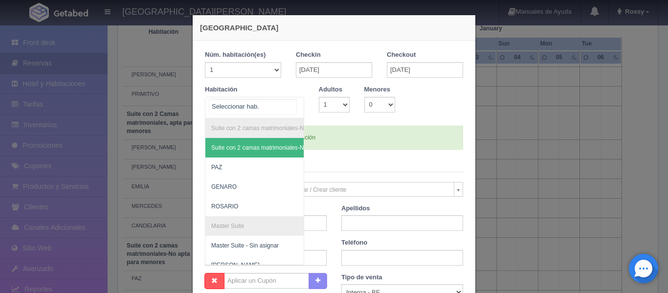
click at [291, 105] on input "text" at bounding box center [252, 106] width 87 height 15
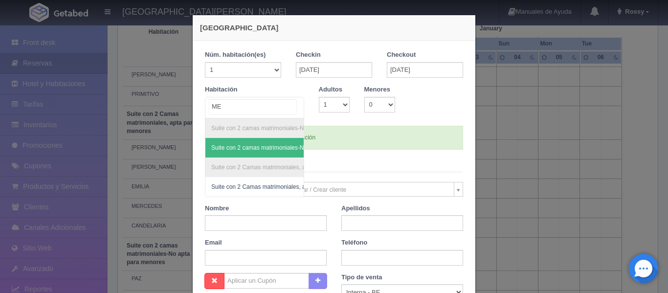
type input "M"
type input "CEL"
click at [252, 151] on span "[PERSON_NAME]" at bounding box center [281, 148] width 152 height 20
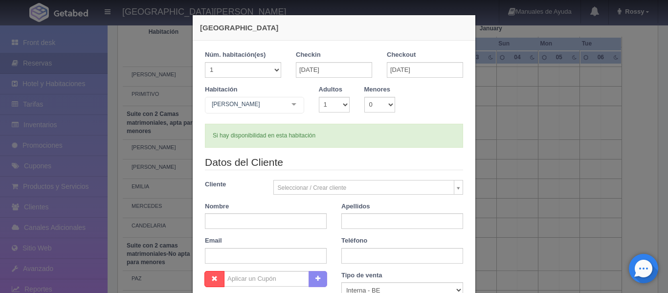
checkbox input "false"
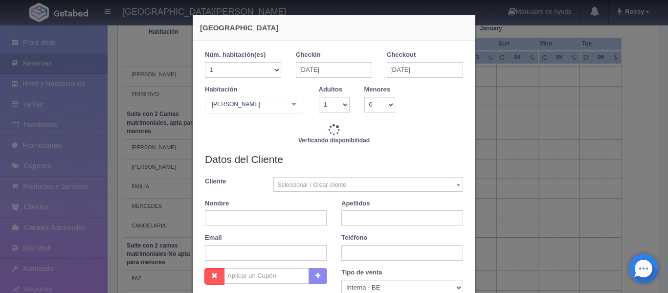
type input "11770.00"
checkbox input "false"
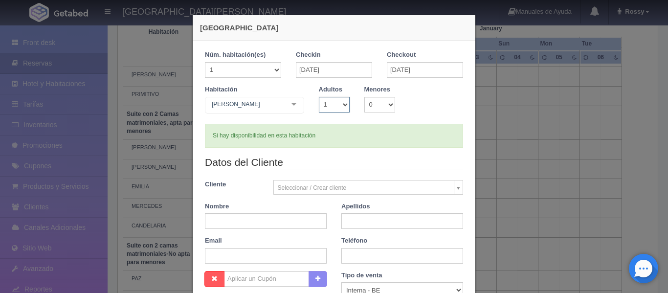
click at [343, 104] on select "1 2 3 4 5 6 7 8 9 10" at bounding box center [334, 105] width 31 height 16
select select "2"
click at [319, 97] on select "1 2 3 4 5 6 7 8 9 10" at bounding box center [334, 105] width 31 height 16
checkbox input "false"
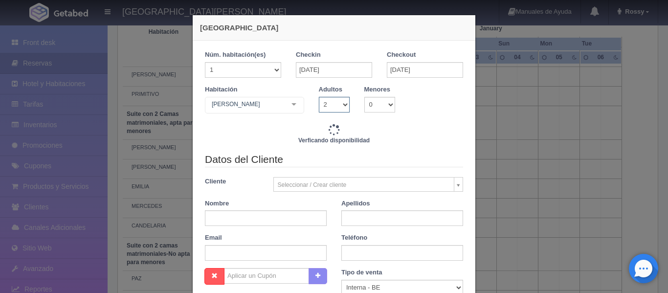
type input "11770.00"
checkbox input "false"
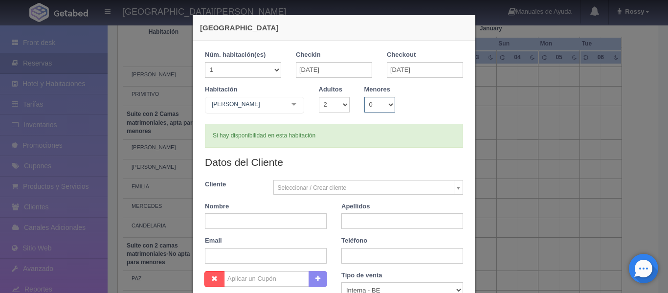
click at [387, 103] on select "0 1 2 3 4 5 6 7 8 9 10" at bounding box center [379, 105] width 31 height 16
select select "2"
click at [364, 97] on select "0 1 2 3 4 5 6 7 8 9 10" at bounding box center [379, 105] width 31 height 16
checkbox input "false"
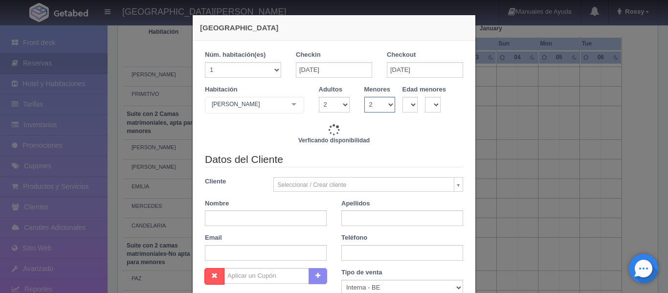
type input "11770.00"
checkbox input "false"
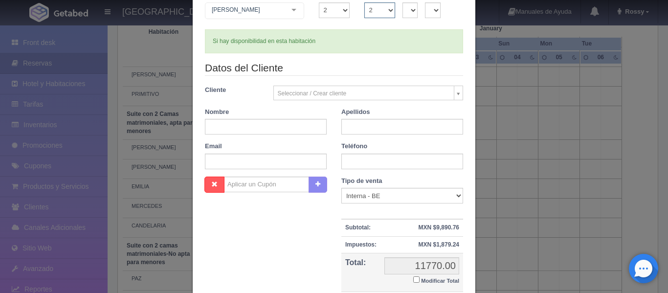
scroll to position [98, 0]
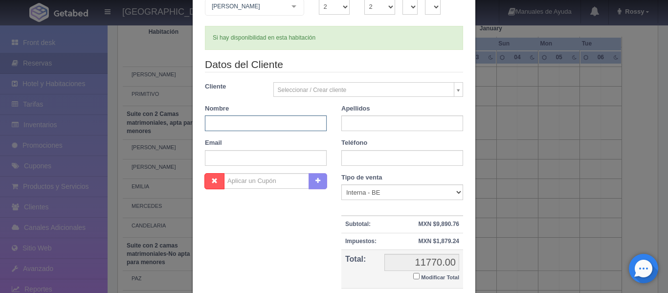
click at [246, 117] on input "text" at bounding box center [266, 123] width 122 height 16
type input "[PERSON_NAME]"
click at [373, 123] on input "text" at bounding box center [402, 123] width 122 height 16
type input "[PERSON_NAME]"
click at [401, 144] on div "Teléfono" at bounding box center [402, 151] width 137 height 27
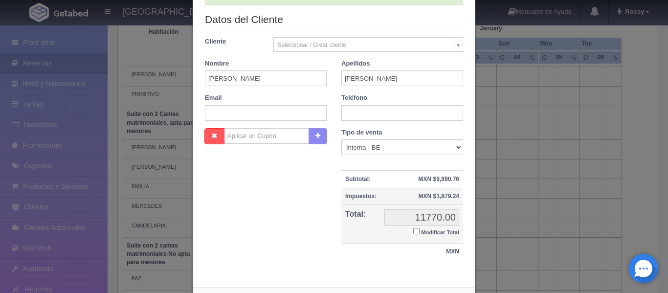
scroll to position [188, 0]
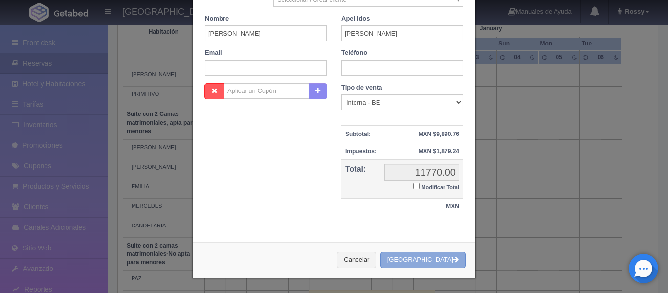
click at [421, 259] on button "[GEOGRAPHIC_DATA]" at bounding box center [423, 260] width 85 height 16
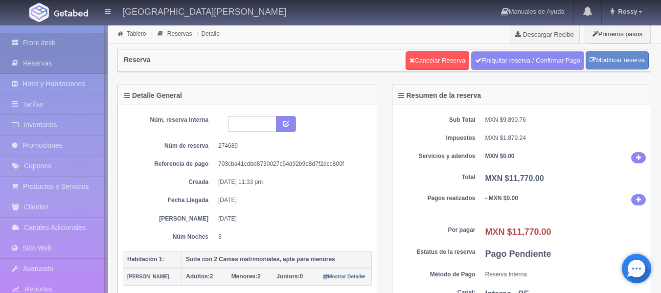
click at [39, 43] on link "Front desk" at bounding box center [54, 43] width 108 height 20
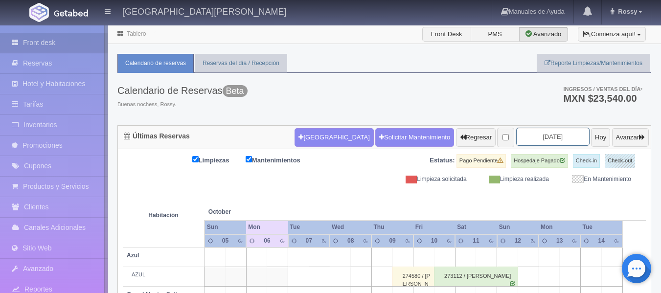
click at [560, 137] on input "2025-10-07" at bounding box center [552, 137] width 73 height 18
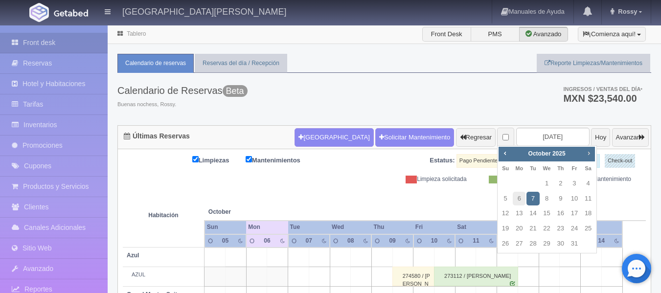
click at [592, 153] on span "Next" at bounding box center [589, 153] width 8 height 8
click at [536, 244] on link "30" at bounding box center [532, 244] width 13 height 14
type input "[DATE]"
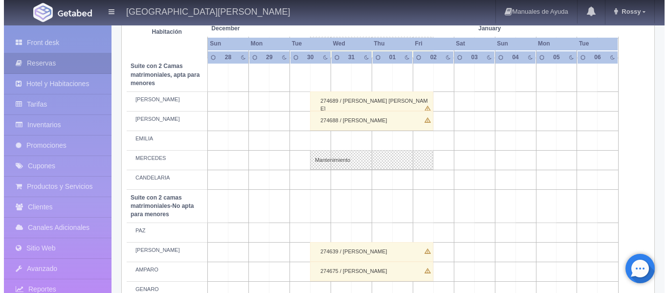
scroll to position [685, 0]
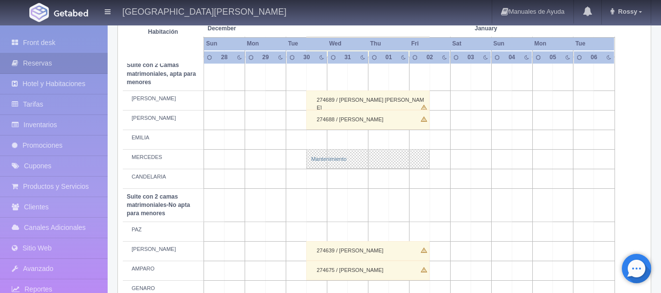
click at [323, 158] on link "Mantenimiento" at bounding box center [367, 159] width 123 height 20
select select "Mantenimiento"
select select "1983_MERCEDES"
type input "[DATE]"
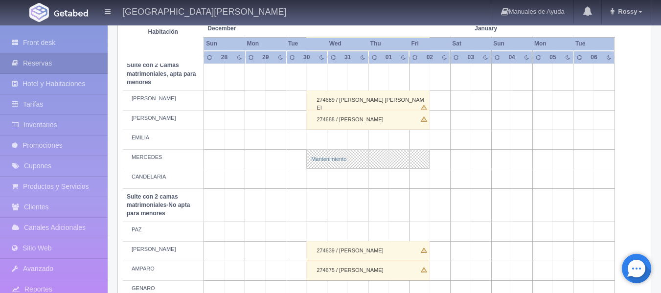
type textarea "BLOQUEO [PERSON_NAME]"
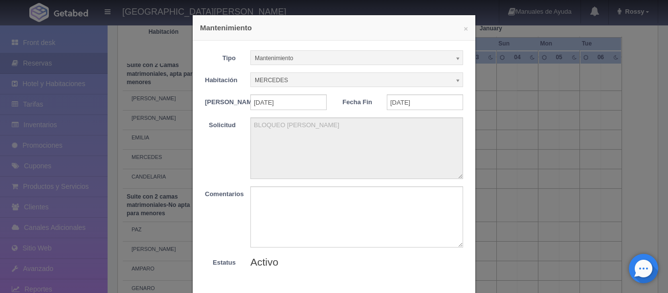
scroll to position [57, 0]
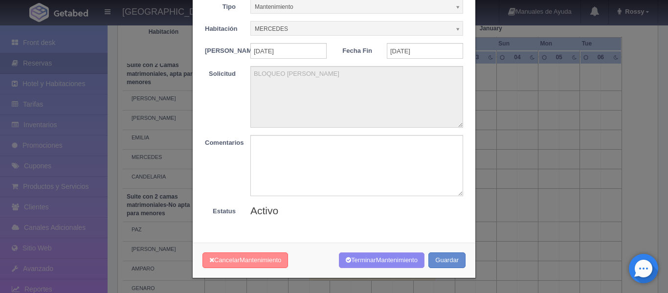
click at [250, 260] on span "Mantenimiento" at bounding box center [261, 259] width 42 height 7
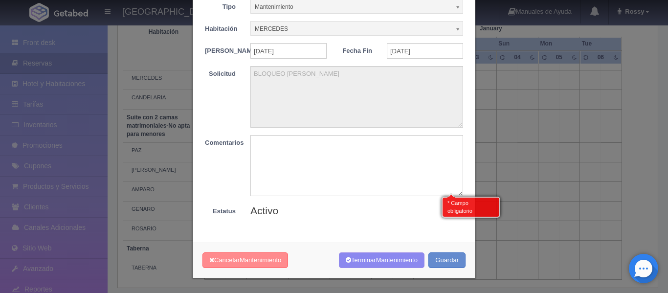
scroll to position [772, 0]
click at [257, 253] on button "Cancelar Mantenimiento" at bounding box center [246, 260] width 86 height 16
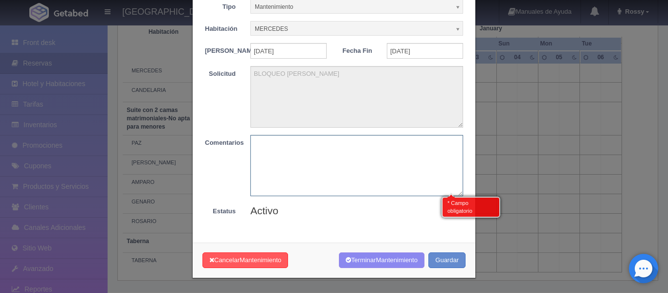
click at [277, 144] on textarea at bounding box center [356, 165] width 213 height 61
type textarea "PASA A RESERVA"
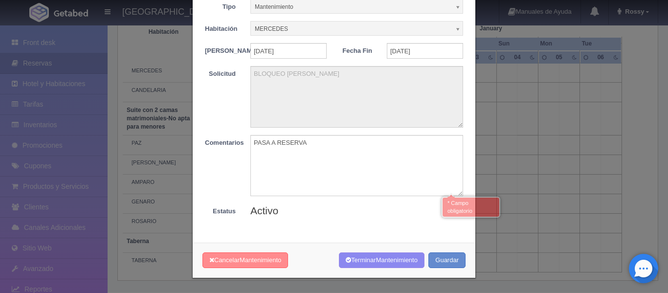
click at [257, 265] on button "Cancelar Mantenimiento" at bounding box center [246, 260] width 86 height 16
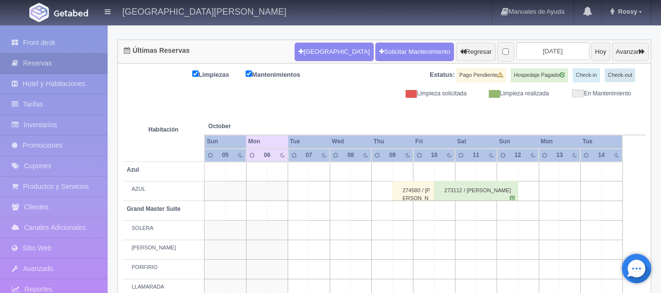
scroll to position [73, 0]
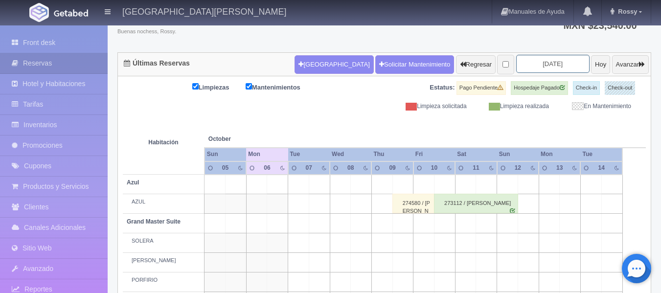
click at [552, 63] on input "2025-10-07" at bounding box center [552, 64] width 73 height 18
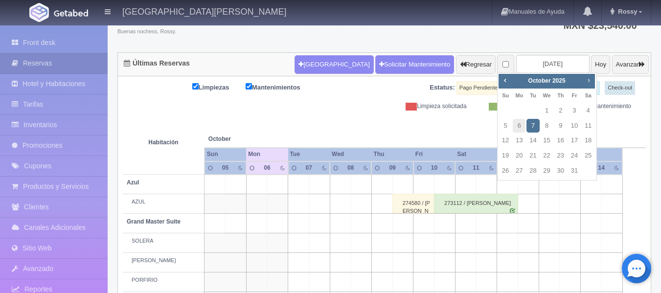
click at [587, 80] on span "Next" at bounding box center [589, 80] width 8 height 8
click at [529, 169] on link "30" at bounding box center [532, 171] width 13 height 14
type input "[DATE]"
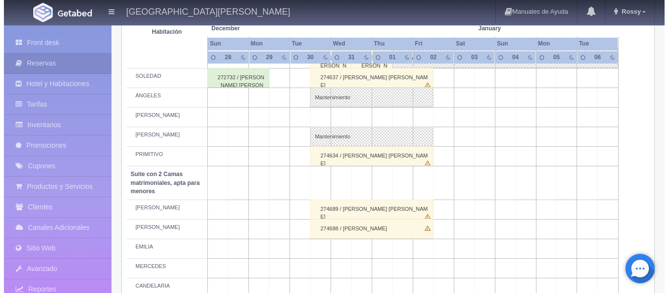
scroll to position [625, 0]
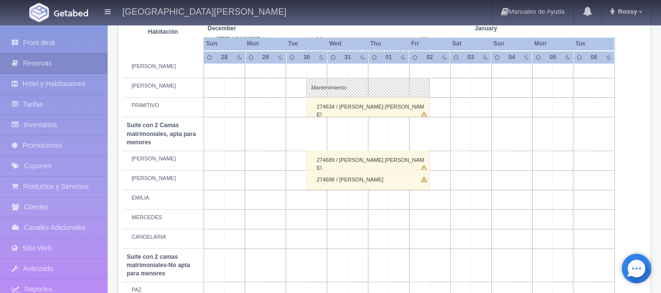
click at [317, 218] on td at bounding box center [317, 219] width 21 height 20
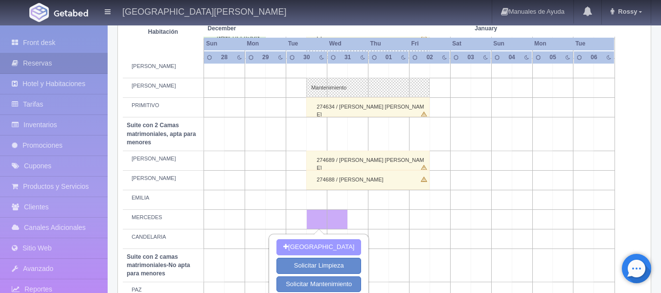
click at [323, 245] on button "[GEOGRAPHIC_DATA]" at bounding box center [318, 247] width 85 height 16
type input "[DATE]"
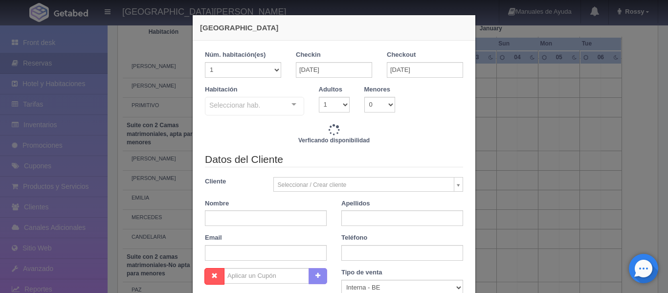
checkbox input "false"
type input "3860.00"
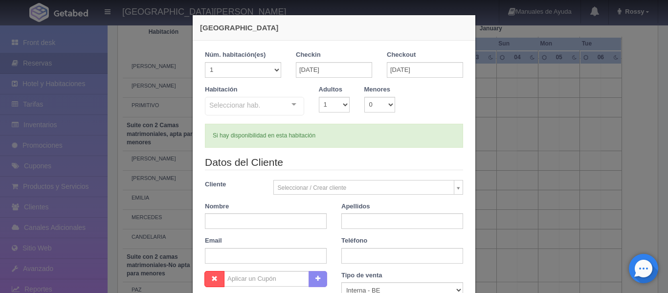
checkbox input "false"
click at [426, 71] on input "[DATE]" at bounding box center [425, 70] width 76 height 16
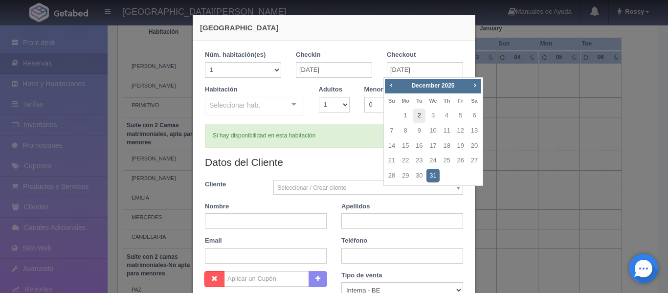
click at [416, 118] on link "2" at bounding box center [419, 116] width 13 height 14
type input "[DATE]"
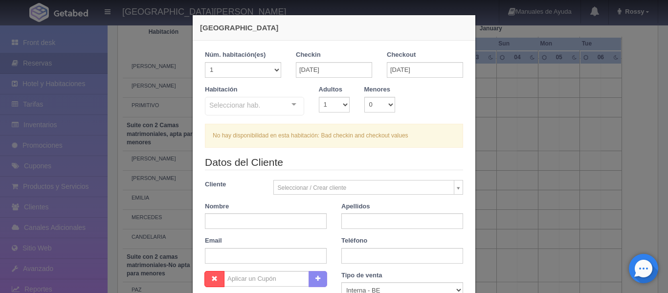
checkbox input "false"
click at [291, 103] on div "Seleccionar hab. Suite con 2 camas matrimoniales-No apta para menores Suite con…" at bounding box center [254, 107] width 99 height 20
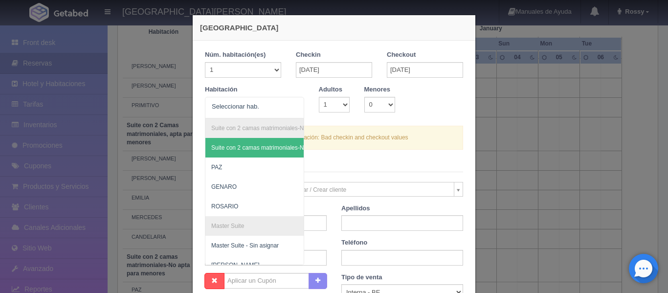
click at [416, 97] on div "Habitación Suite con 2 camas matrimoniales-No apta para menores Suite con 2 cam…" at bounding box center [334, 105] width 273 height 41
click at [434, 69] on input "[DATE]" at bounding box center [425, 70] width 76 height 16
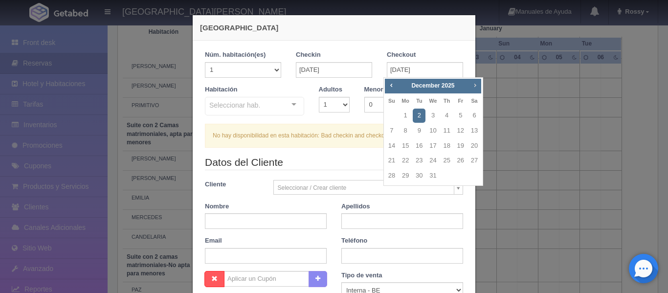
click at [476, 87] on span "Next" at bounding box center [475, 85] width 8 height 8
click at [459, 117] on link "2" at bounding box center [461, 116] width 13 height 14
type input "[DATE]"
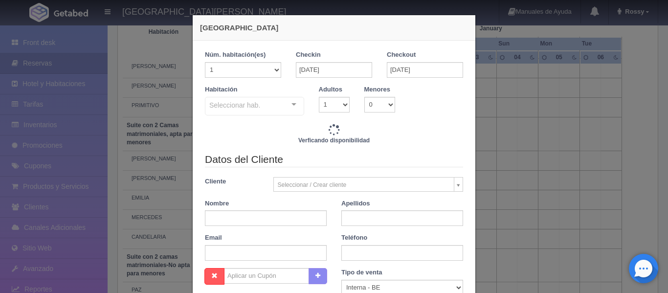
checkbox input "false"
type input "11770.00"
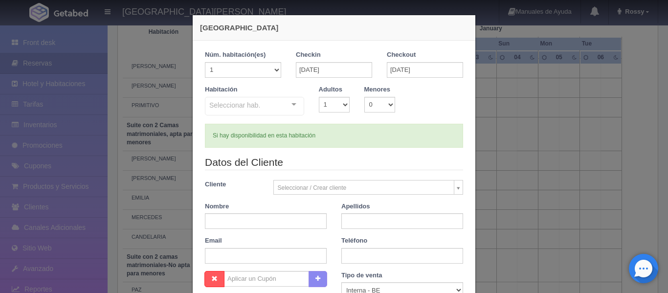
checkbox input "false"
click at [289, 103] on div "Seleccionar hab. Suite con 2 camas matrimoniales-No apta para menores Suite con…" at bounding box center [254, 107] width 99 height 20
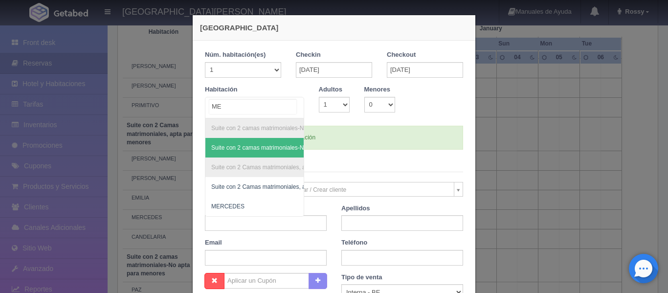
type input "MER"
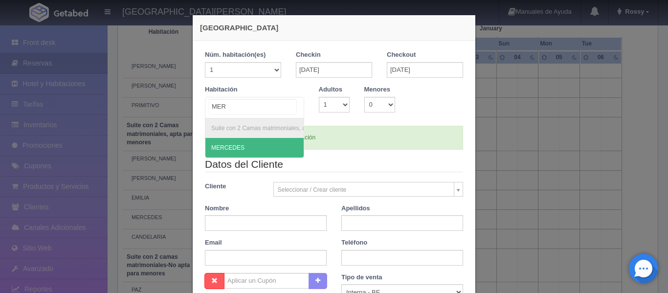
click at [237, 146] on span "MERCEDES" at bounding box center [227, 147] width 33 height 7
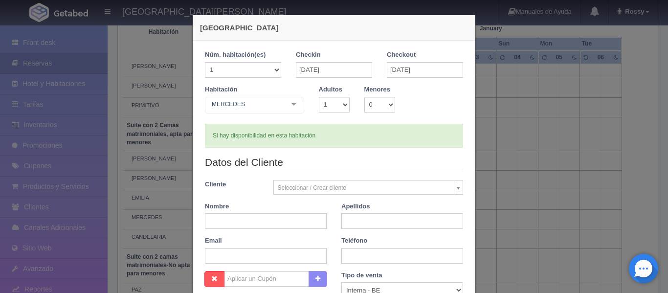
checkbox input "false"
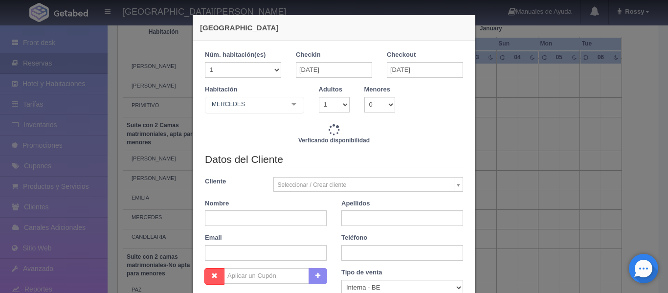
type input "11770.00"
checkbox input "false"
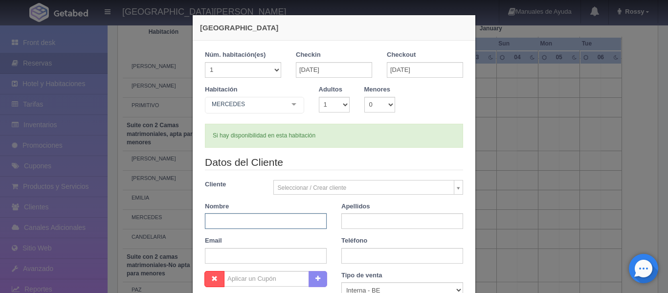
click at [257, 224] on input "text" at bounding box center [266, 221] width 122 height 16
type input "[PERSON_NAME]"
click at [373, 225] on input "text" at bounding box center [402, 221] width 122 height 16
type input "[PERSON_NAME]"
click at [404, 240] on div "Teléfono" at bounding box center [402, 249] width 137 height 27
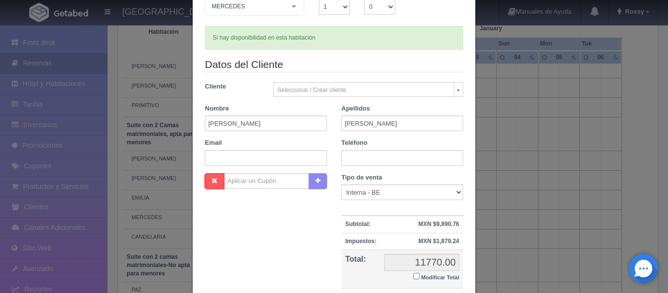
scroll to position [188, 0]
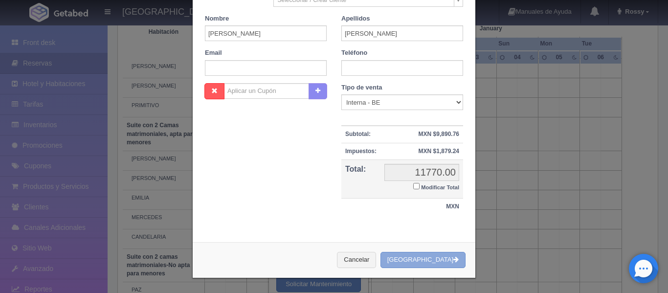
click at [428, 262] on button "[GEOGRAPHIC_DATA]" at bounding box center [423, 260] width 85 height 16
